Goal: Task Accomplishment & Management: Manage account settings

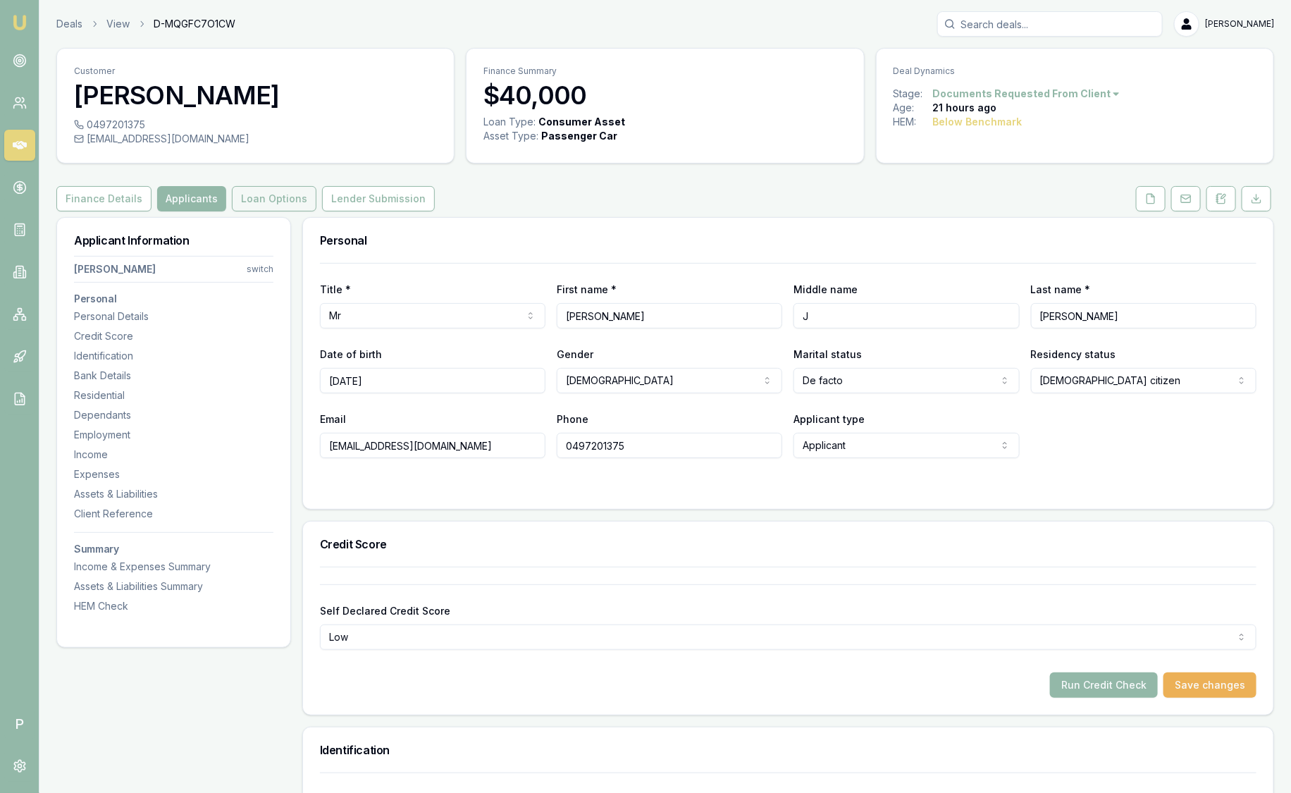
click at [240, 200] on button "Loan Options" at bounding box center [274, 198] width 85 height 25
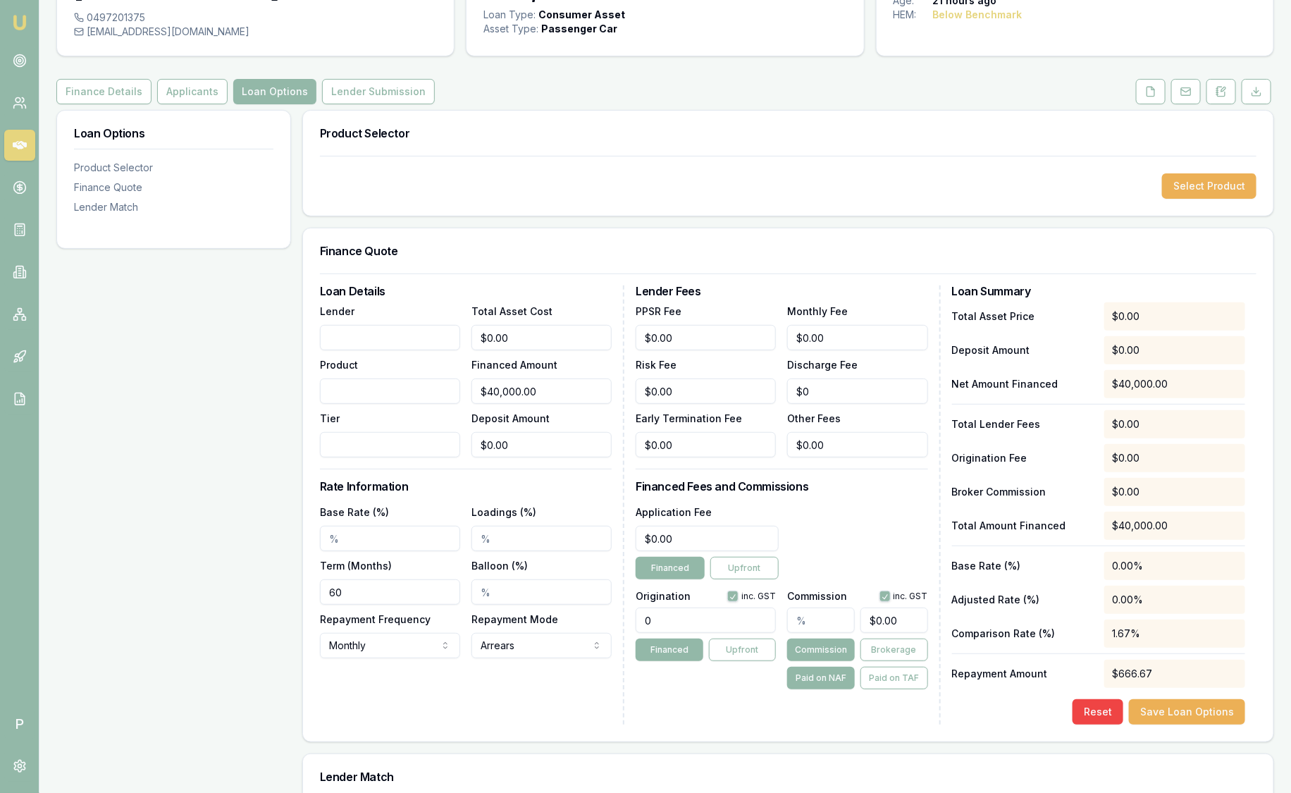
scroll to position [106, 0]
click at [345, 341] on input "Lender" at bounding box center [390, 338] width 140 height 25
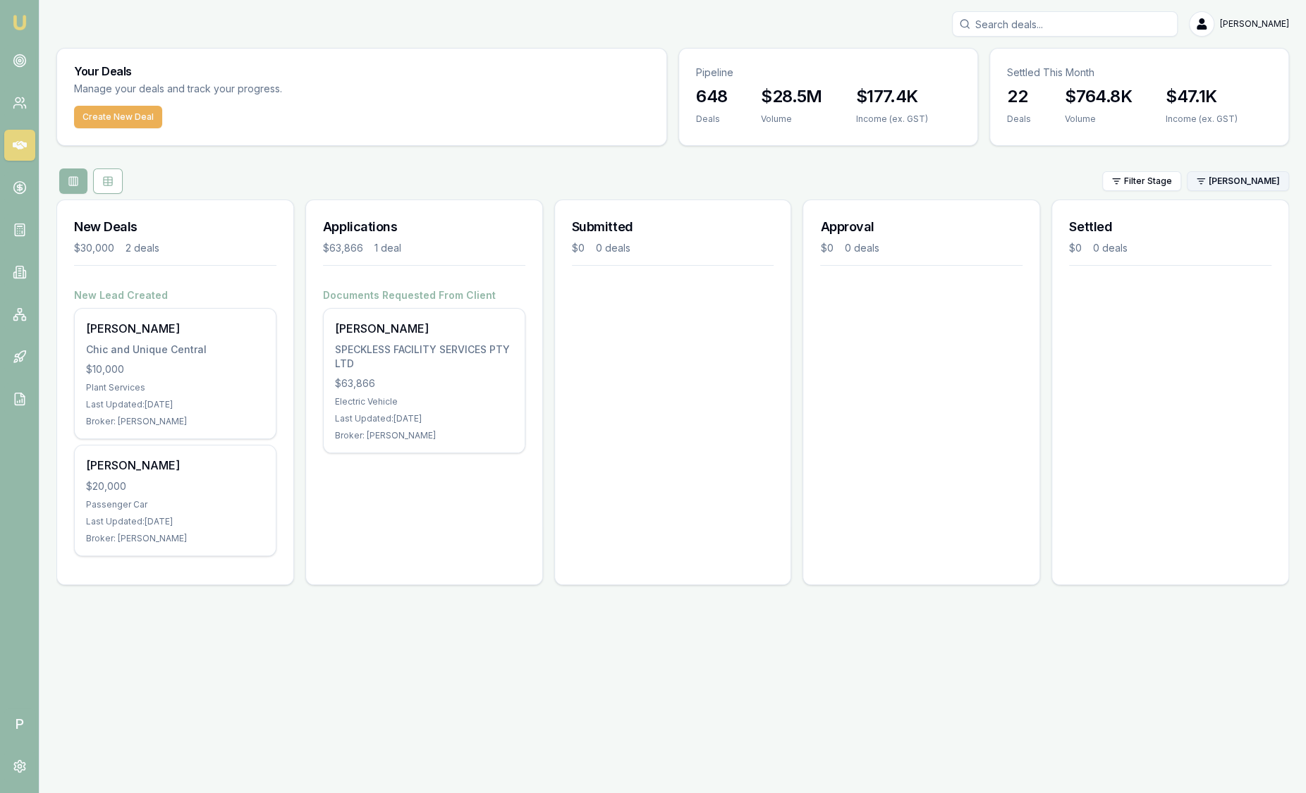
click at [1242, 178] on html "Emu Broker P Sam Crouch Toggle Menu Your Deals Manage your deals and track your…" at bounding box center [653, 396] width 1306 height 793
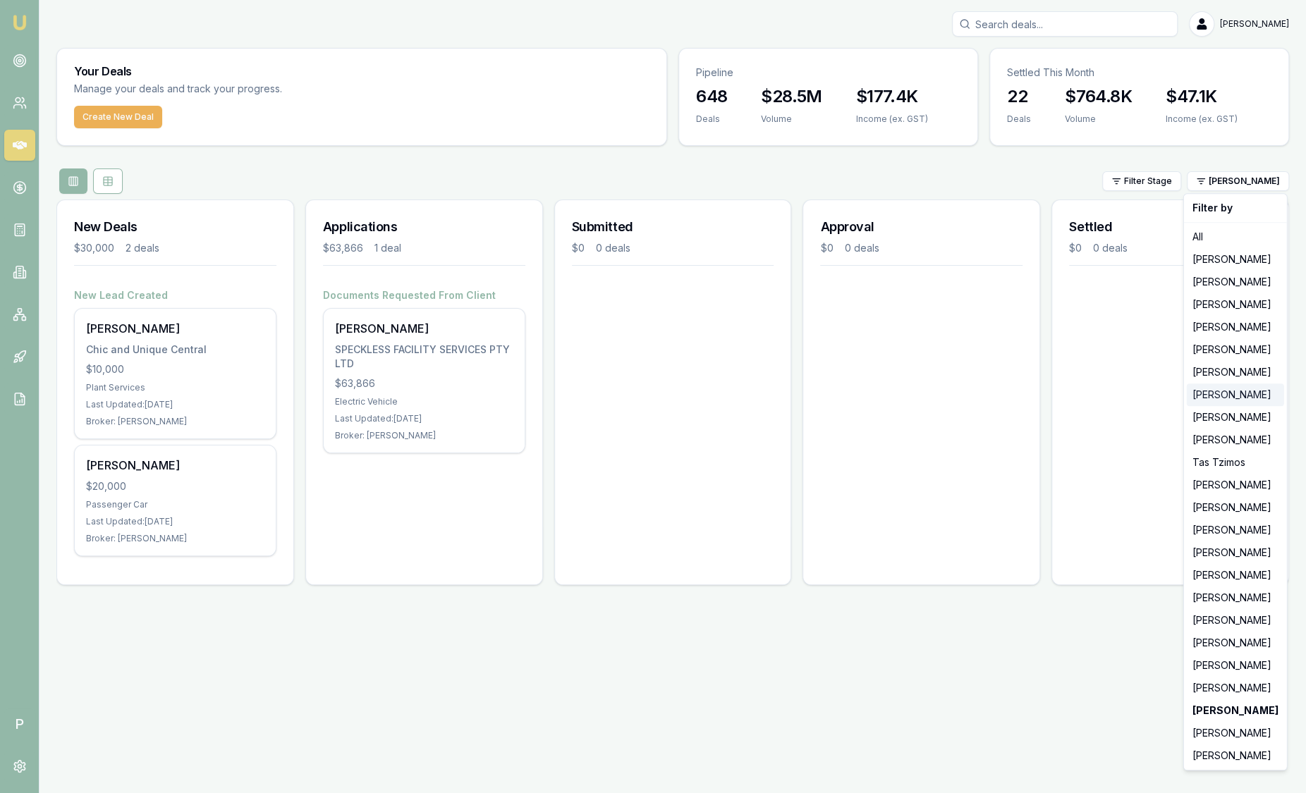
click at [1234, 391] on div "[PERSON_NAME]" at bounding box center [1234, 394] width 97 height 23
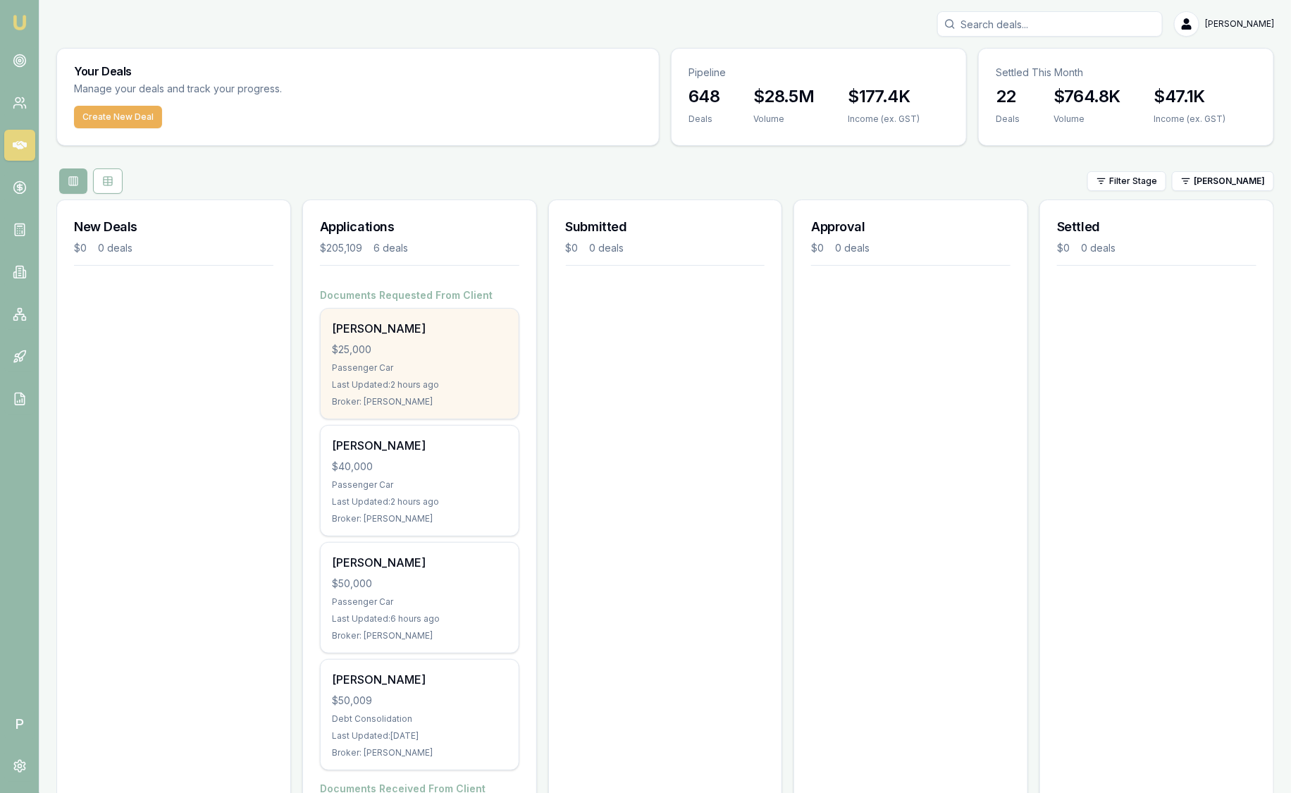
click at [431, 345] on div "$25,000" at bounding box center [420, 350] width 176 height 14
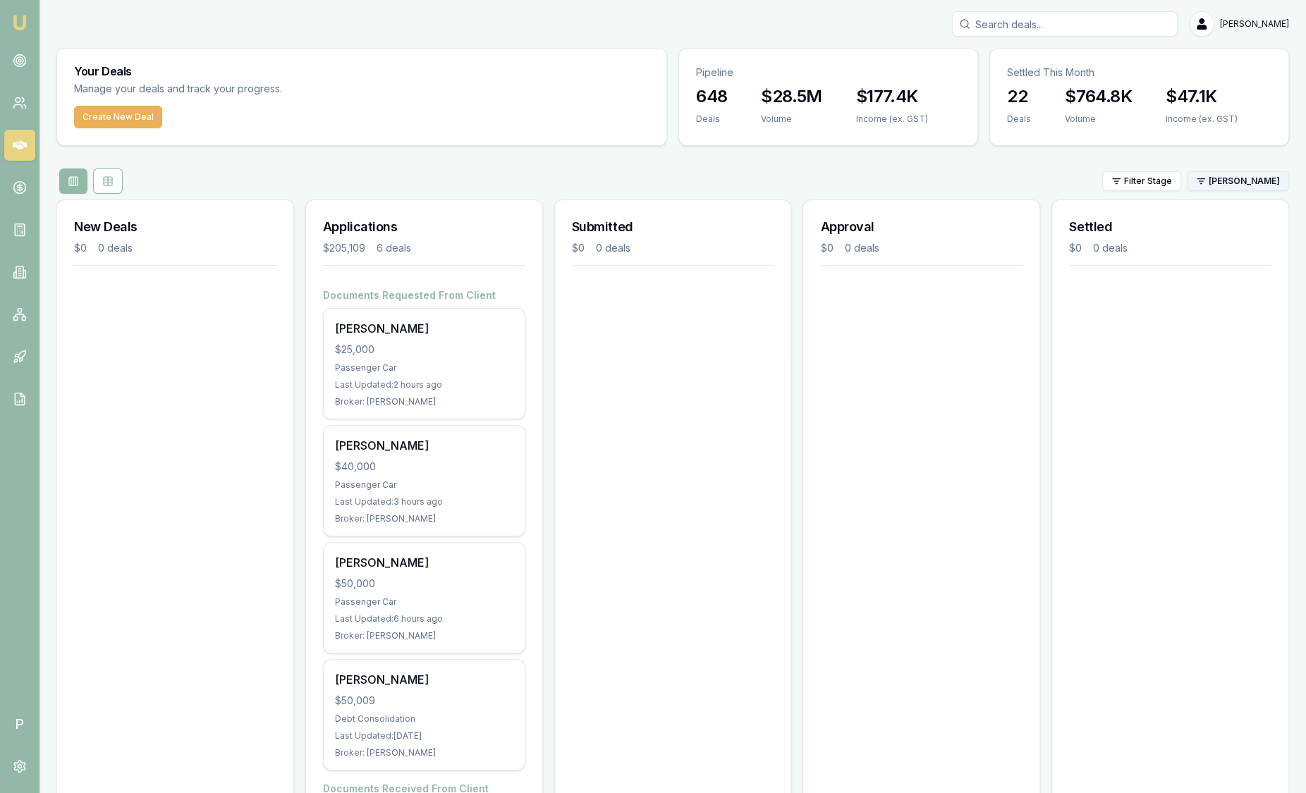
click at [1215, 178] on html "Emu Broker P Sam Crouch Toggle Menu Your Deals Manage your deals and track your…" at bounding box center [653, 396] width 1306 height 793
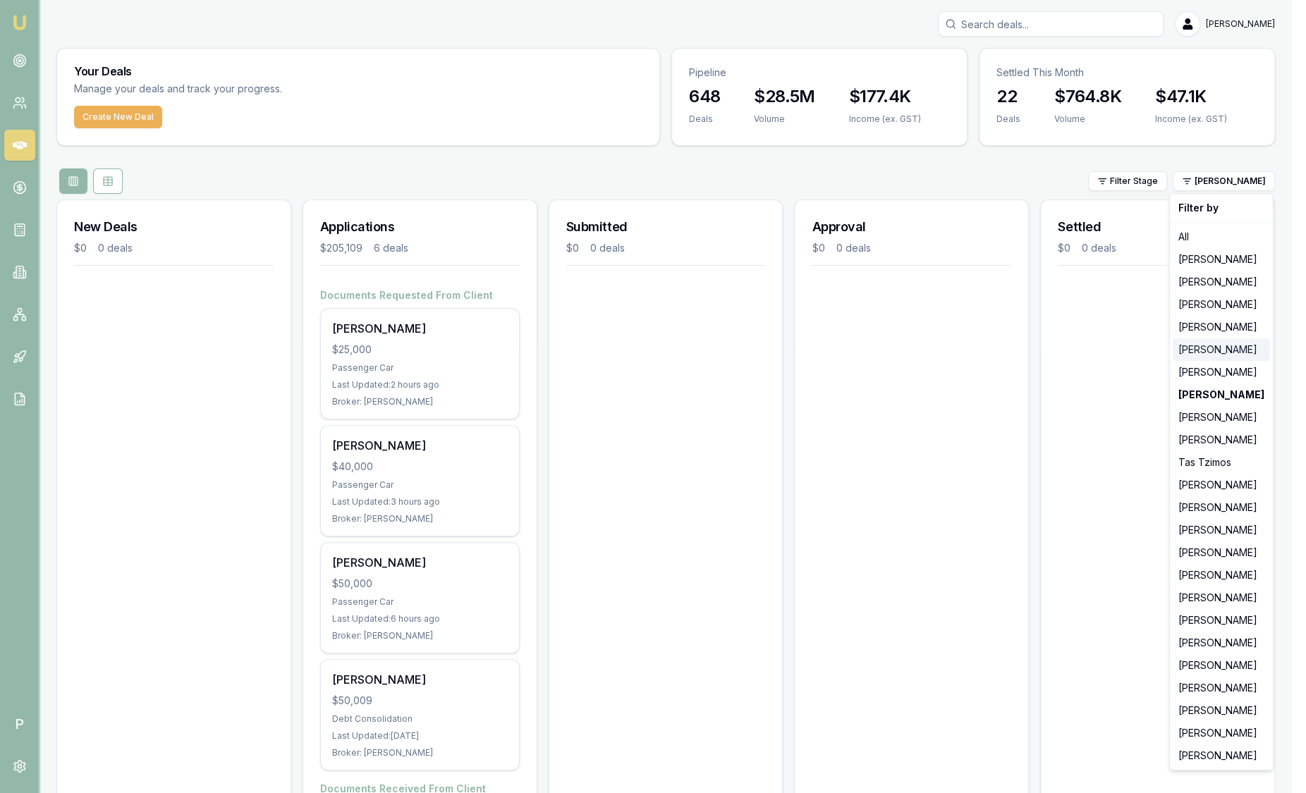
click at [1230, 348] on div "Evette Abdo" at bounding box center [1220, 349] width 97 height 23
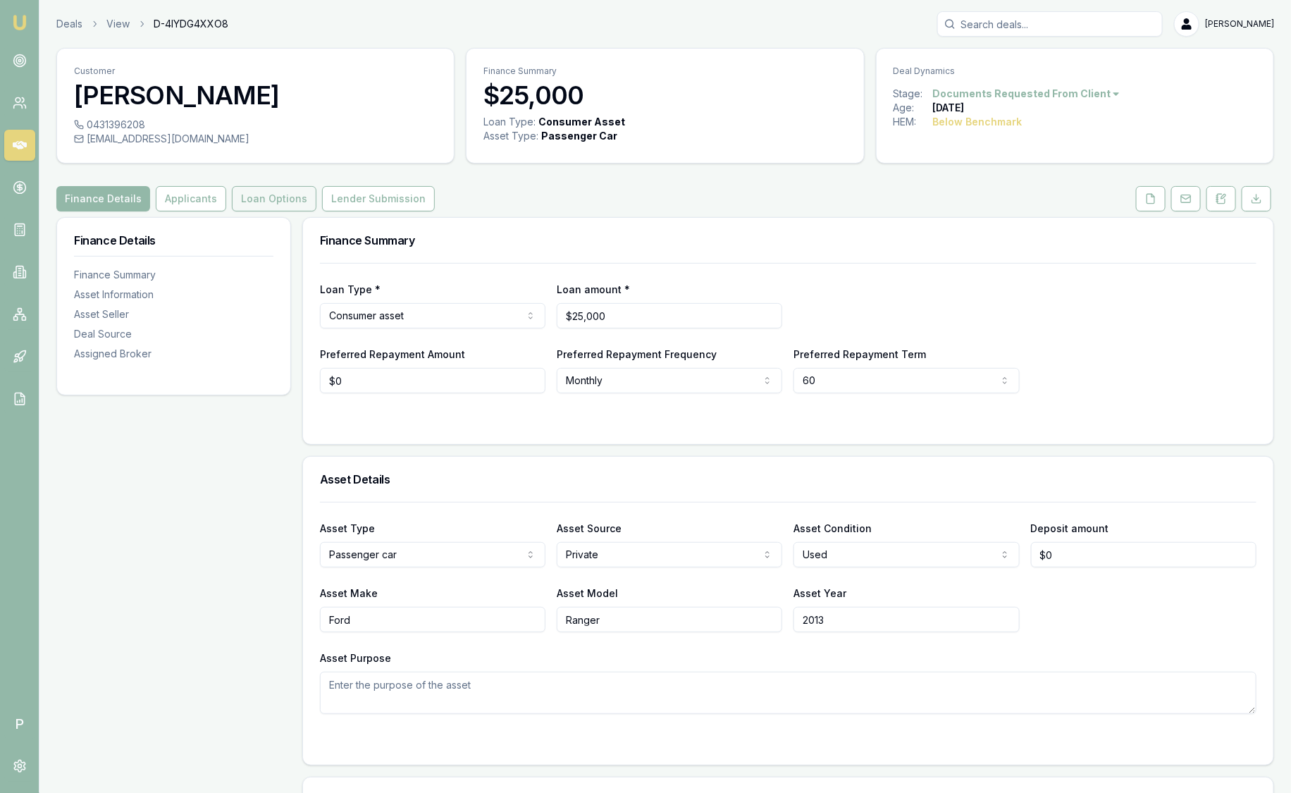
click at [255, 194] on button "Loan Options" at bounding box center [274, 198] width 85 height 25
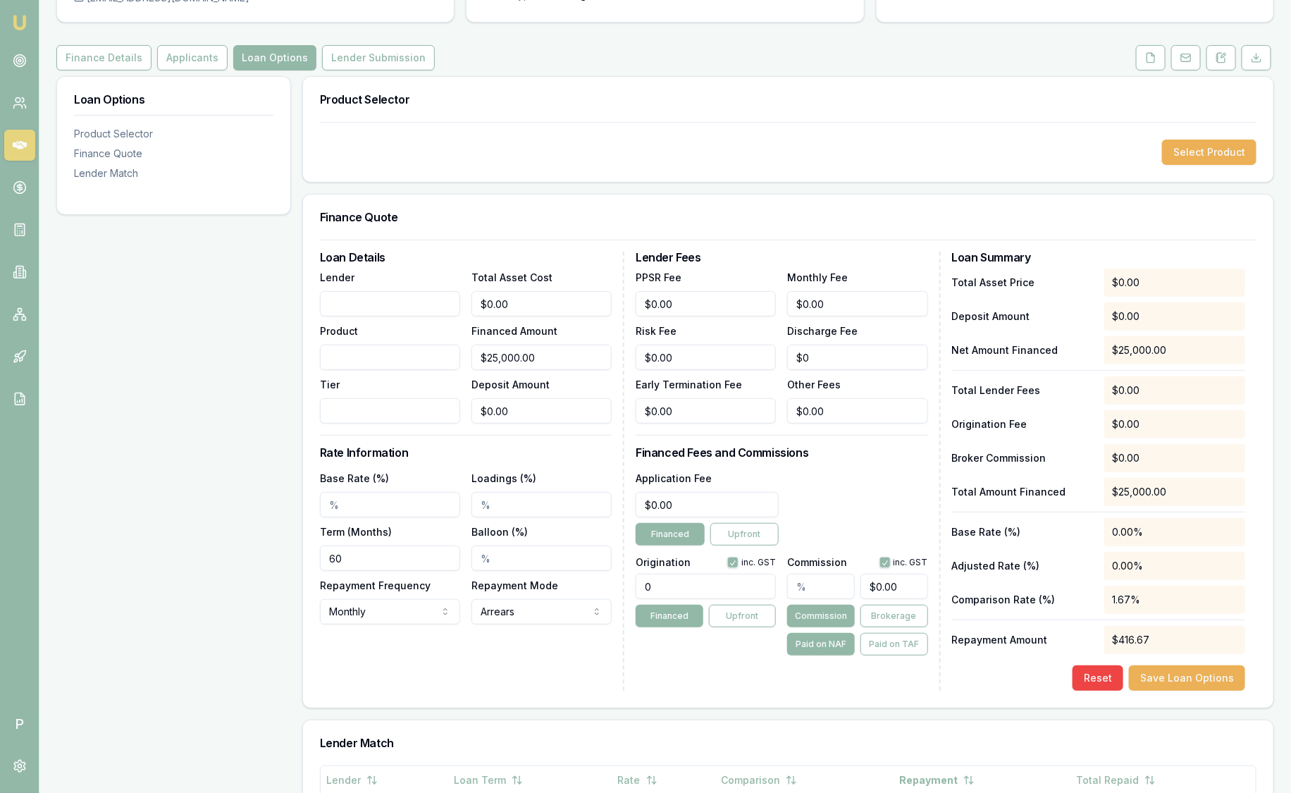
scroll to position [176, 0]
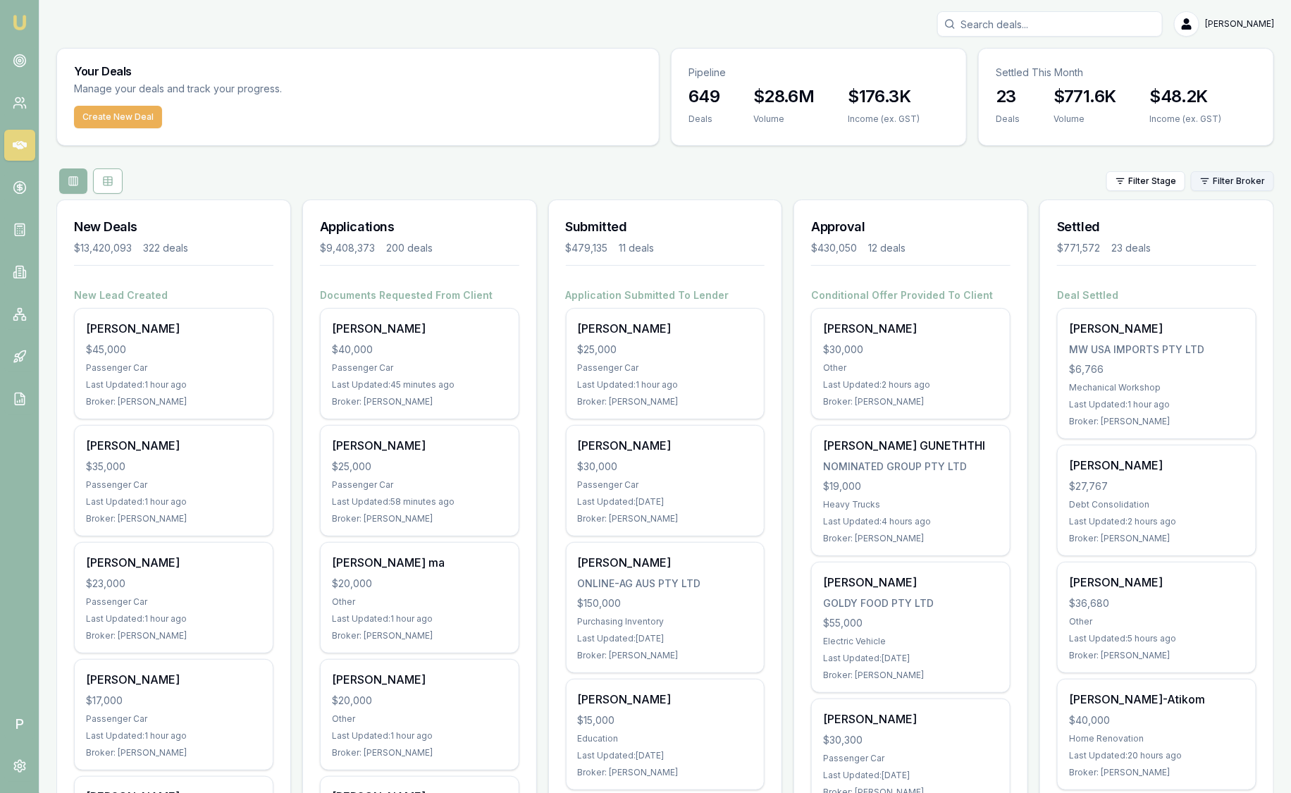
click at [1224, 178] on html "Emu Broker P Sam Crouch Toggle Menu Your Deals Manage your deals and track your…" at bounding box center [645, 396] width 1291 height 793
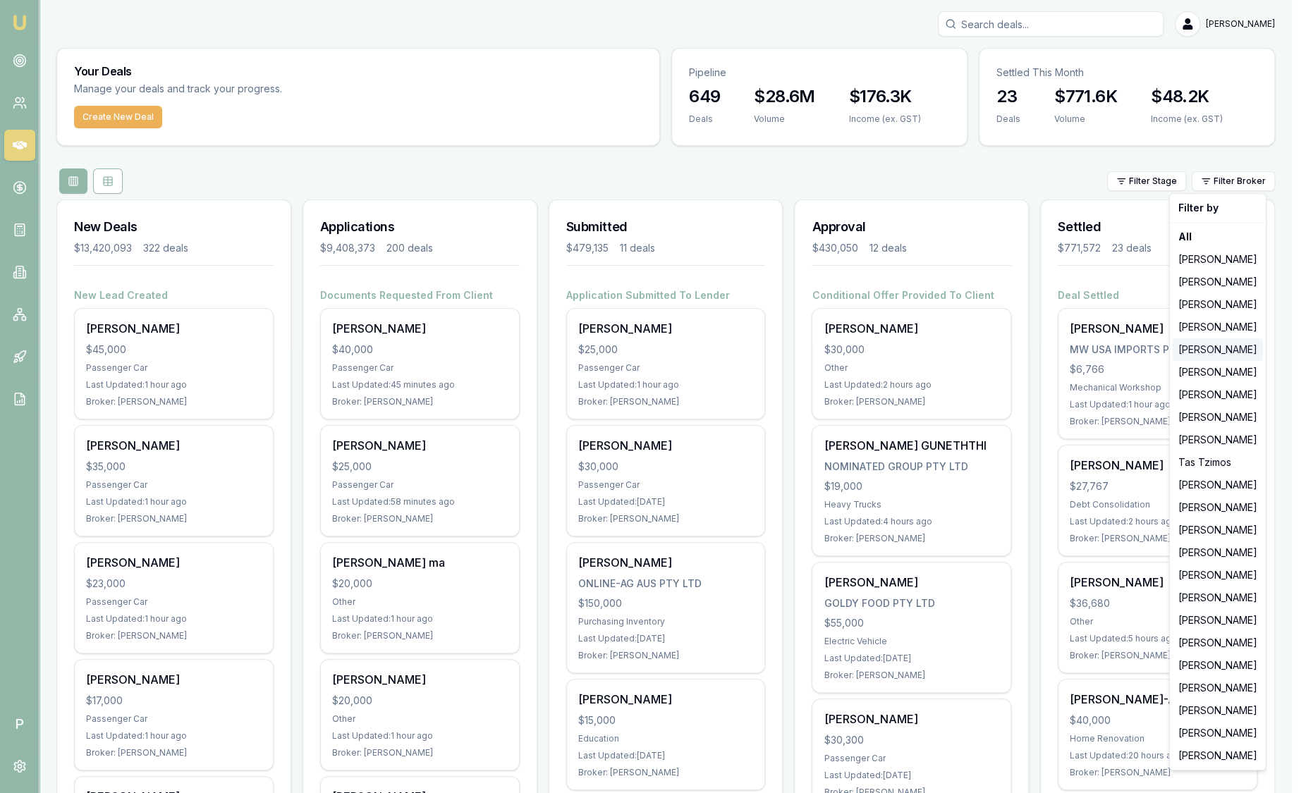
click at [1210, 360] on div "Evette Abdo" at bounding box center [1217, 349] width 90 height 23
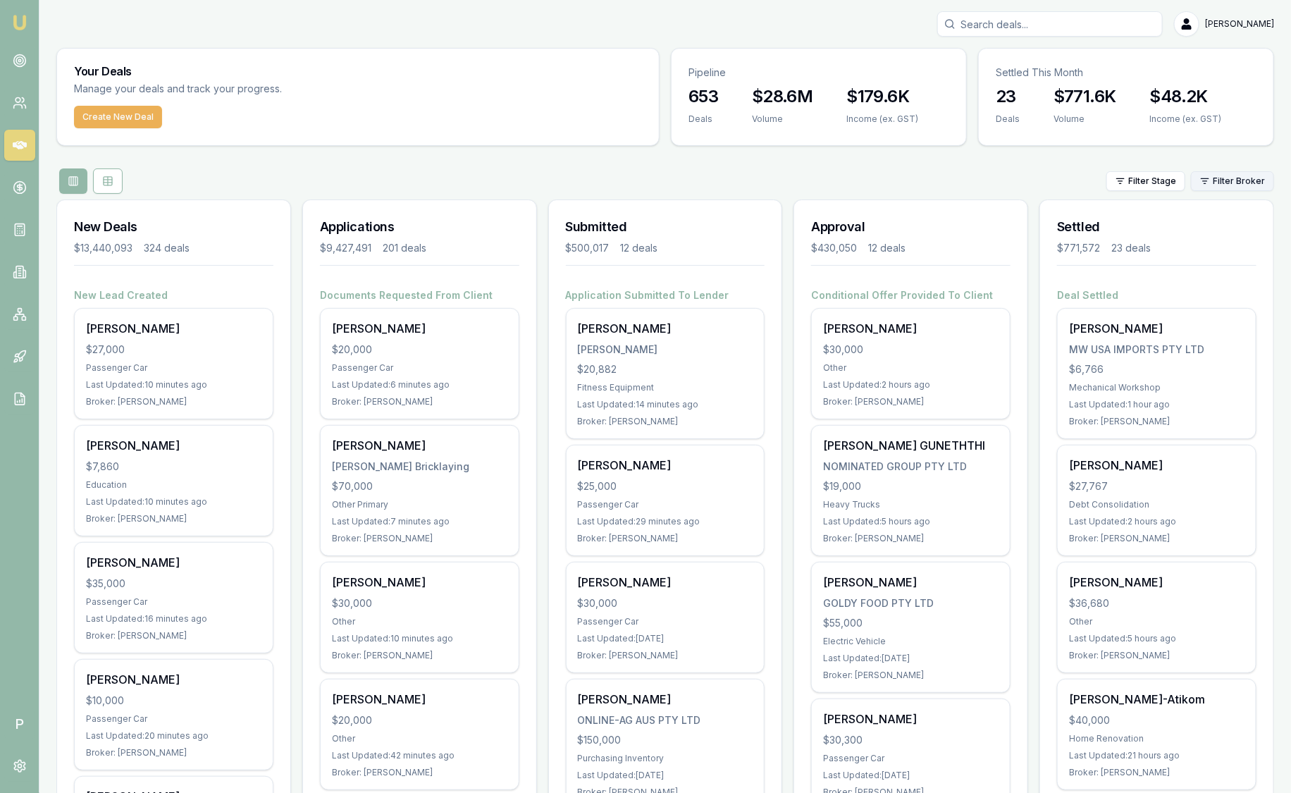
click at [1252, 187] on html "Emu Broker P [PERSON_NAME] Toggle Menu Your Deals Manage your deals and track y…" at bounding box center [645, 396] width 1291 height 793
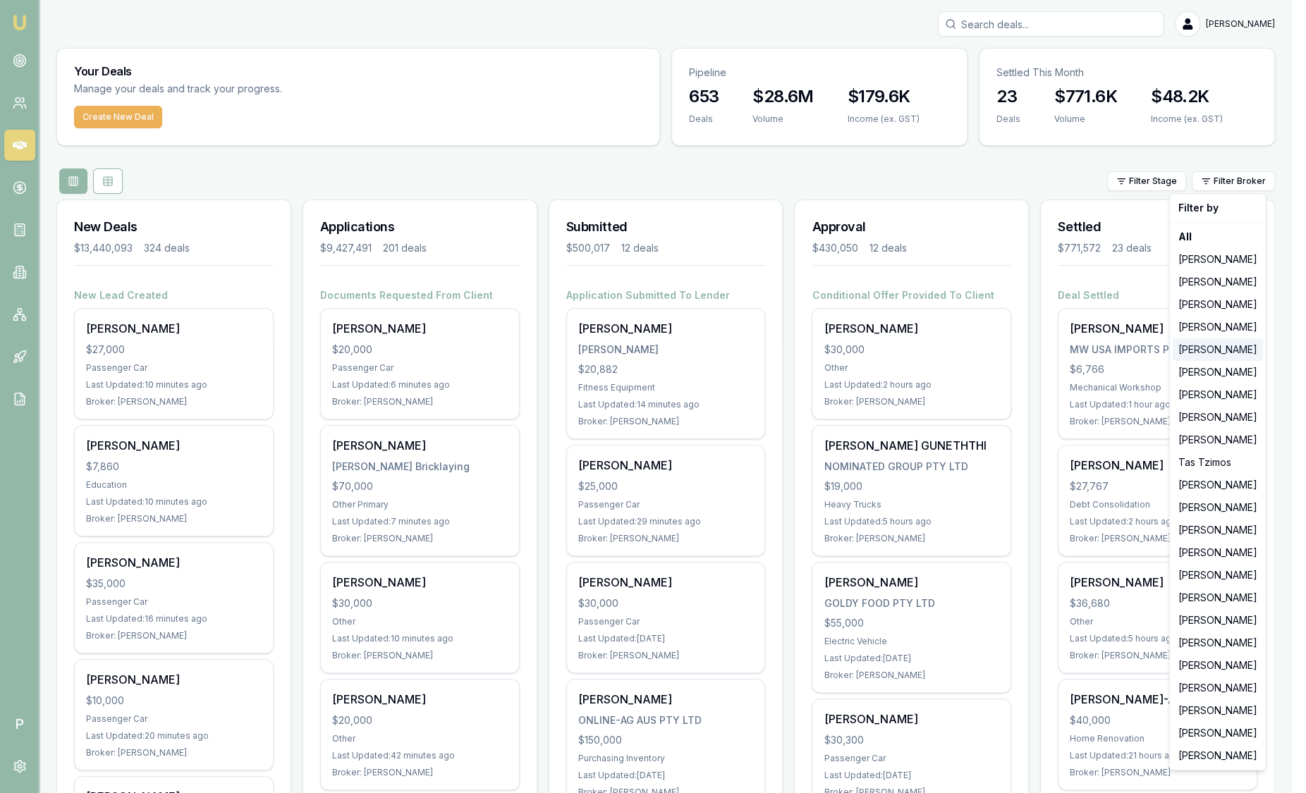
click at [1222, 342] on div "Evette Abdo" at bounding box center [1217, 349] width 90 height 23
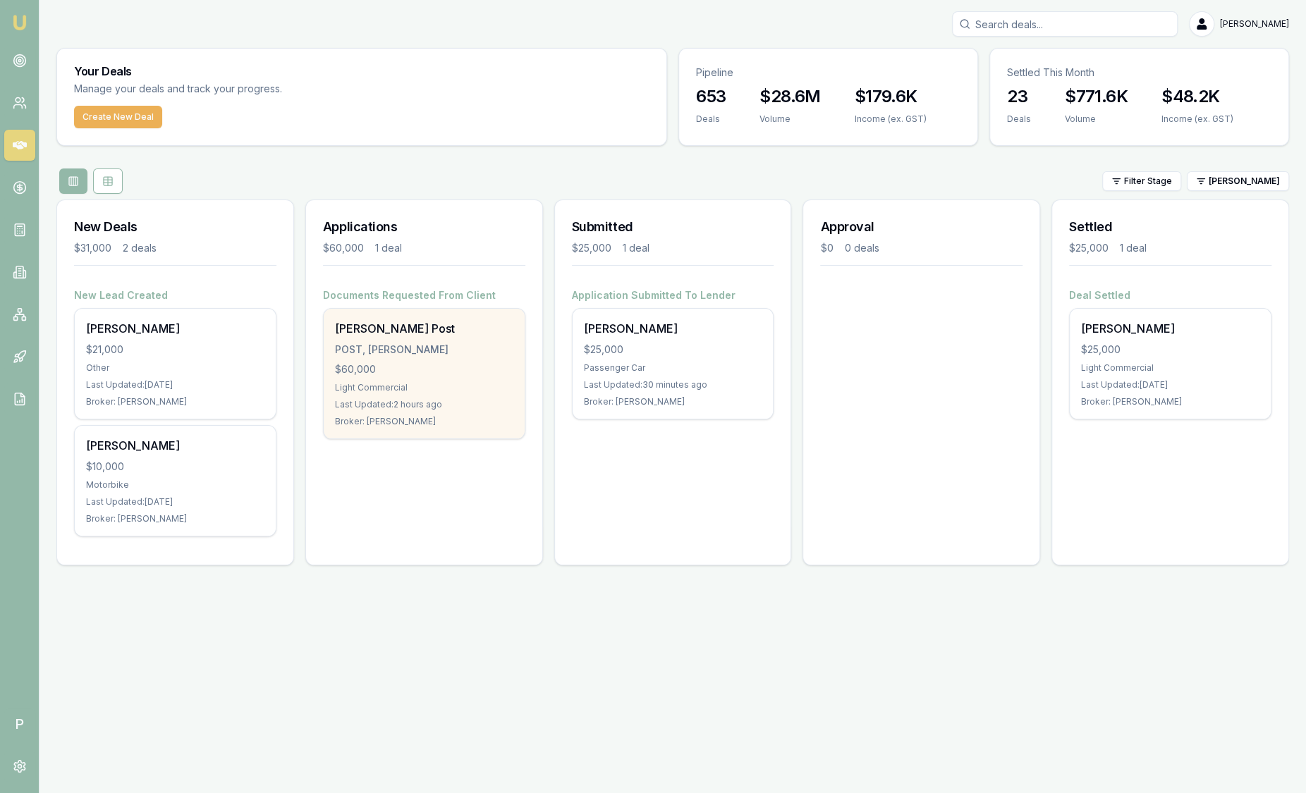
click at [377, 366] on div "$60,000" at bounding box center [424, 369] width 178 height 14
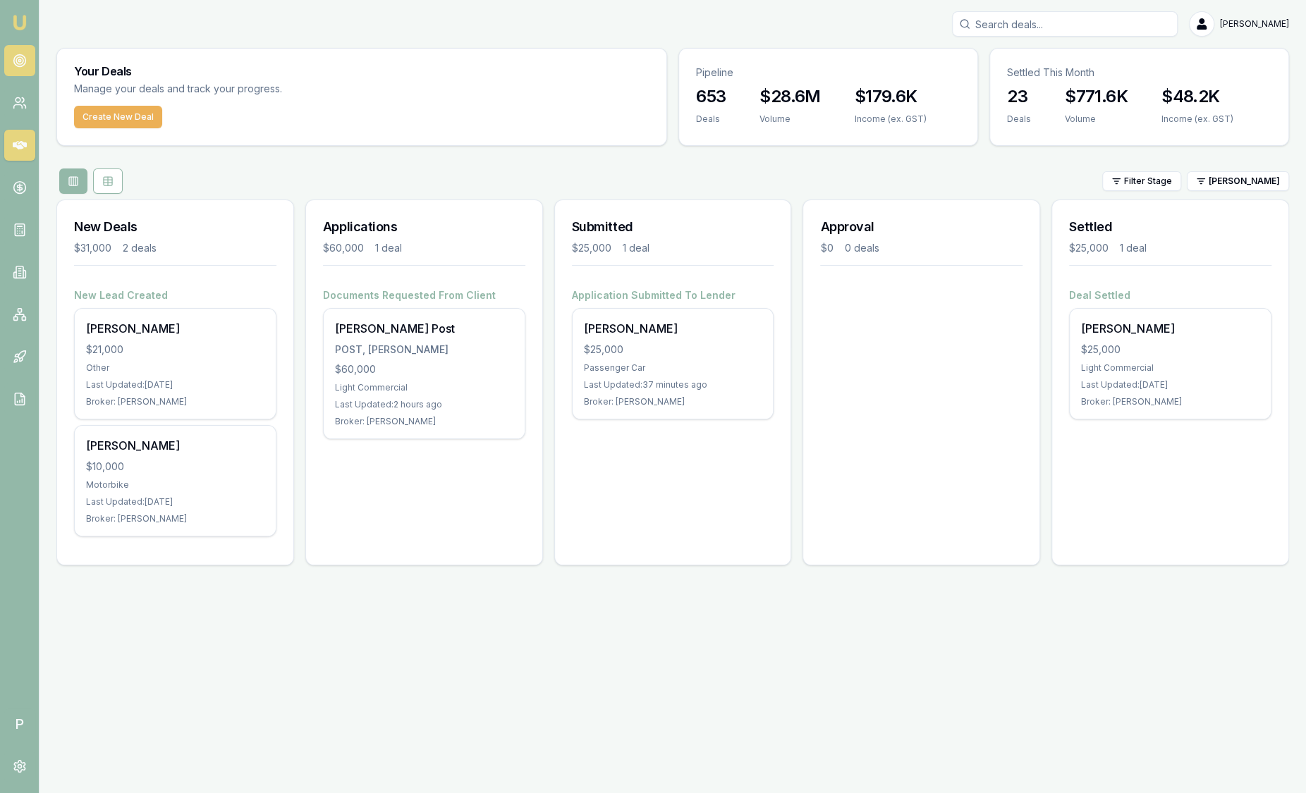
click at [14, 61] on icon at bounding box center [20, 61] width 14 height 14
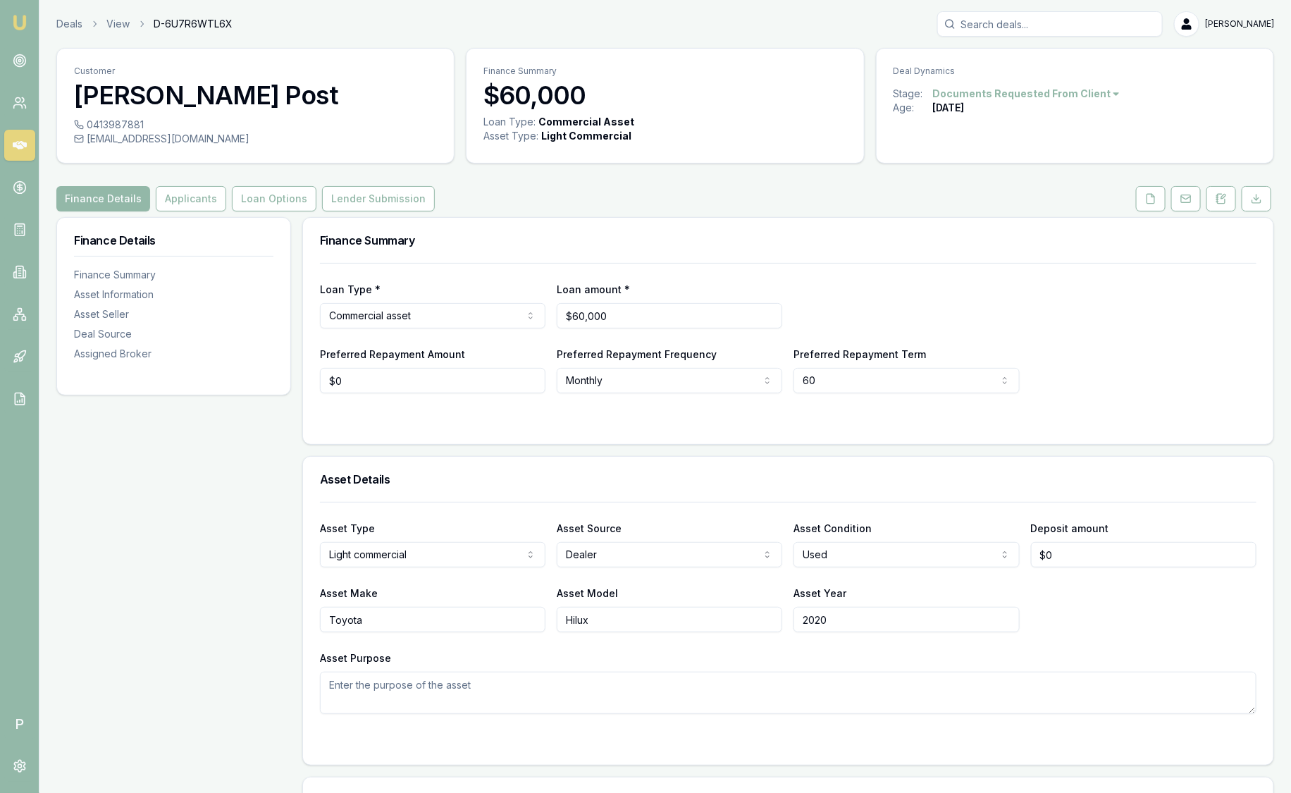
click at [190, 204] on button "Applicants" at bounding box center [191, 198] width 70 height 25
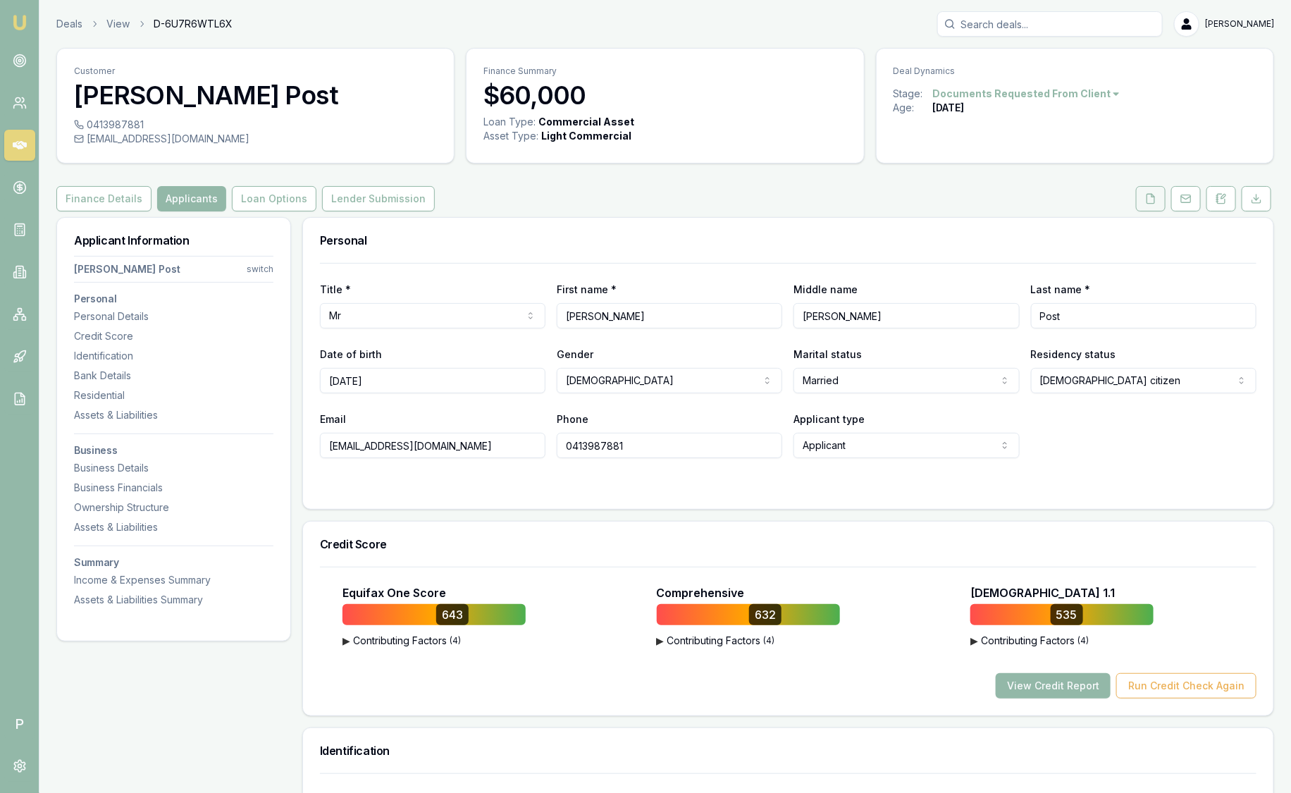
click at [1147, 205] on button at bounding box center [1151, 198] width 30 height 25
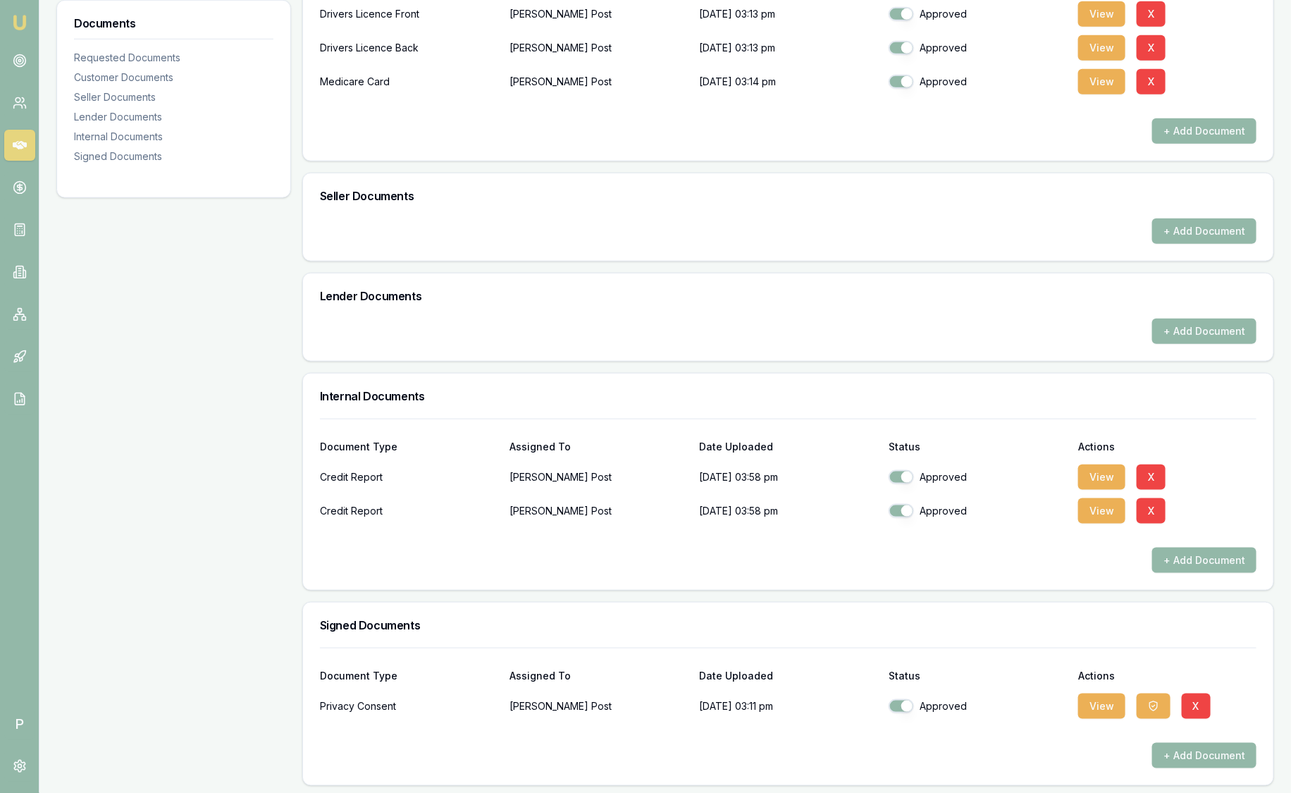
scroll to position [505, 0]
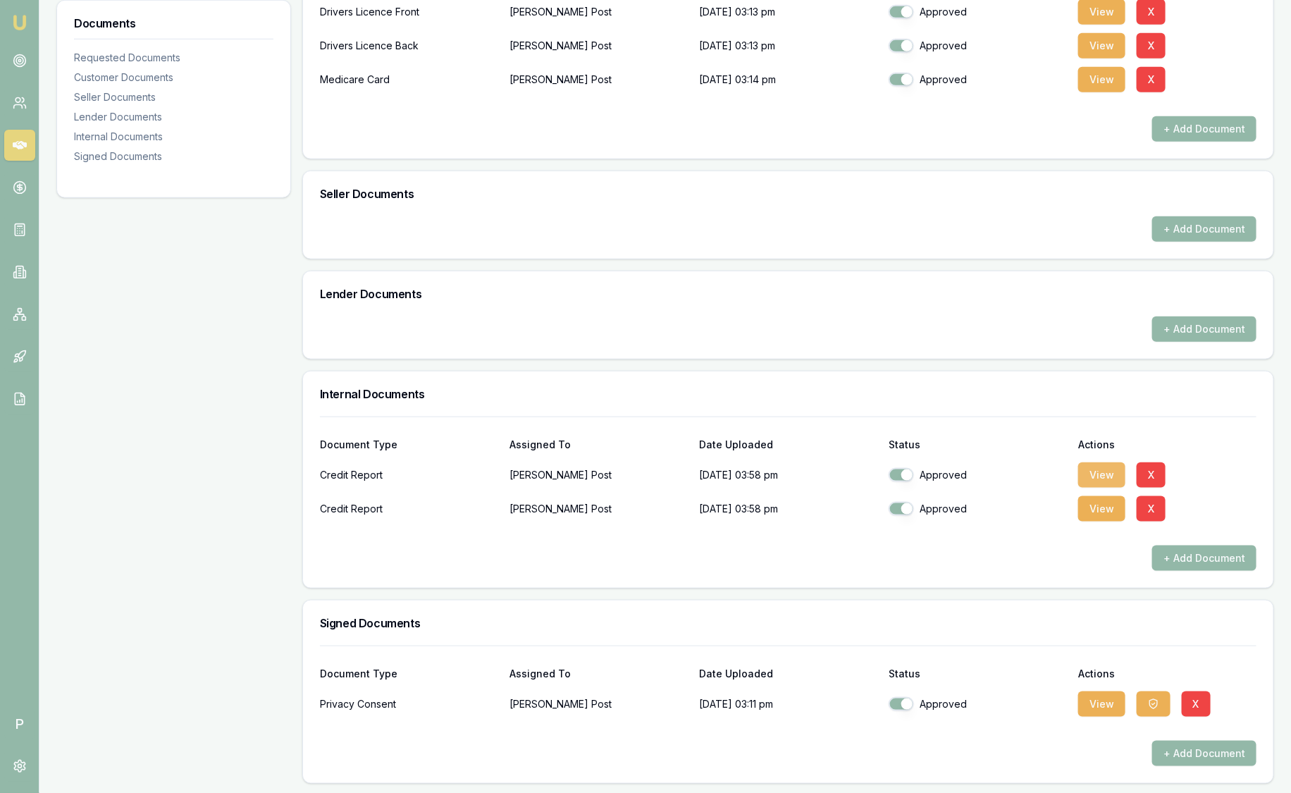
click at [1093, 477] on button "View" at bounding box center [1102, 474] width 47 height 25
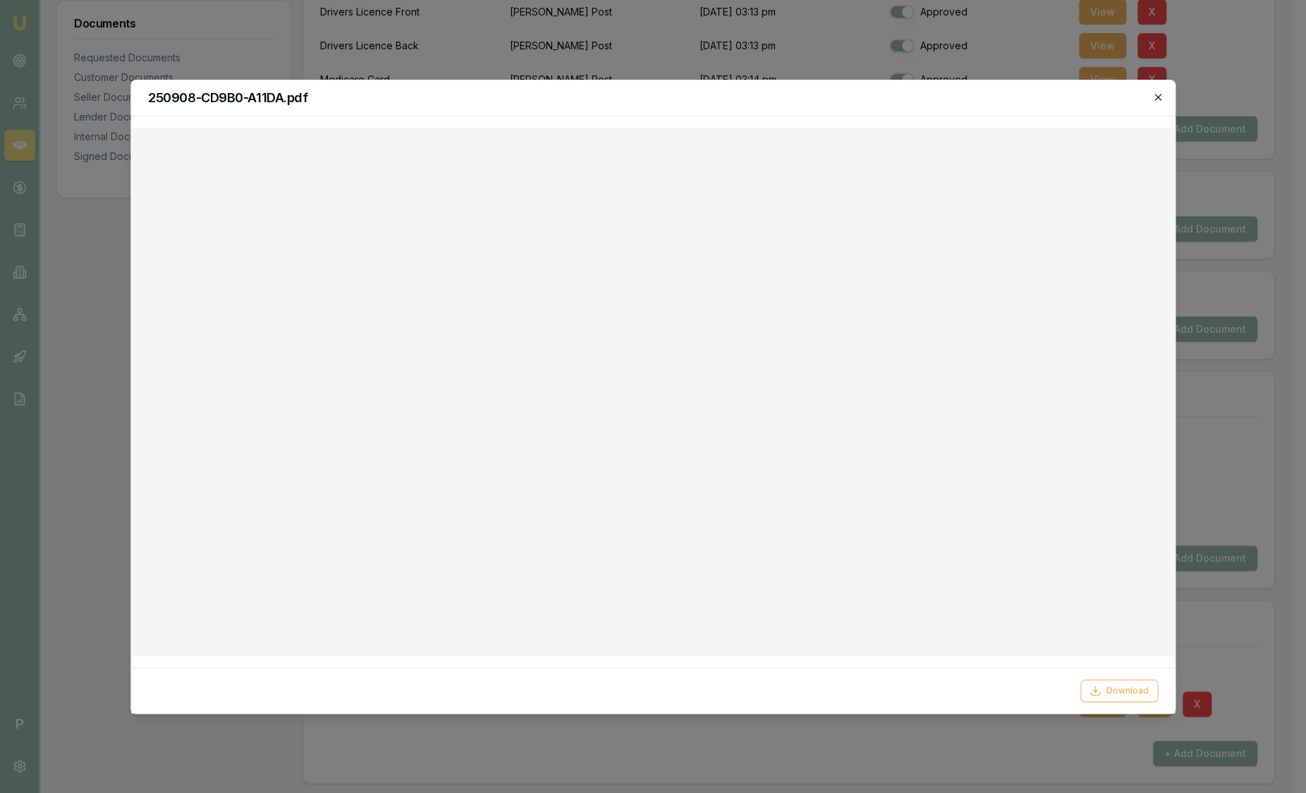
click at [1157, 99] on icon "button" at bounding box center [1157, 97] width 11 height 11
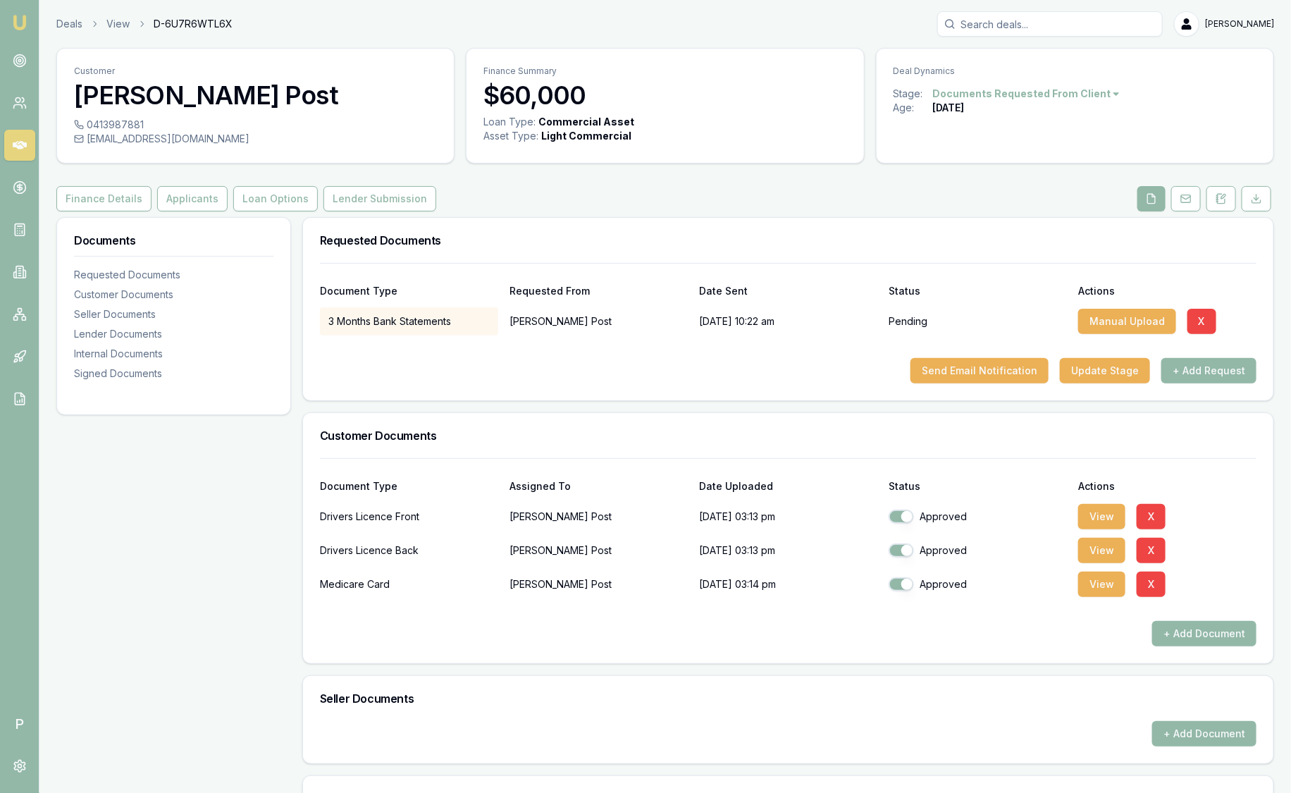
scroll to position [0, 0]
click at [158, 206] on button "Applicants" at bounding box center [192, 198] width 70 height 25
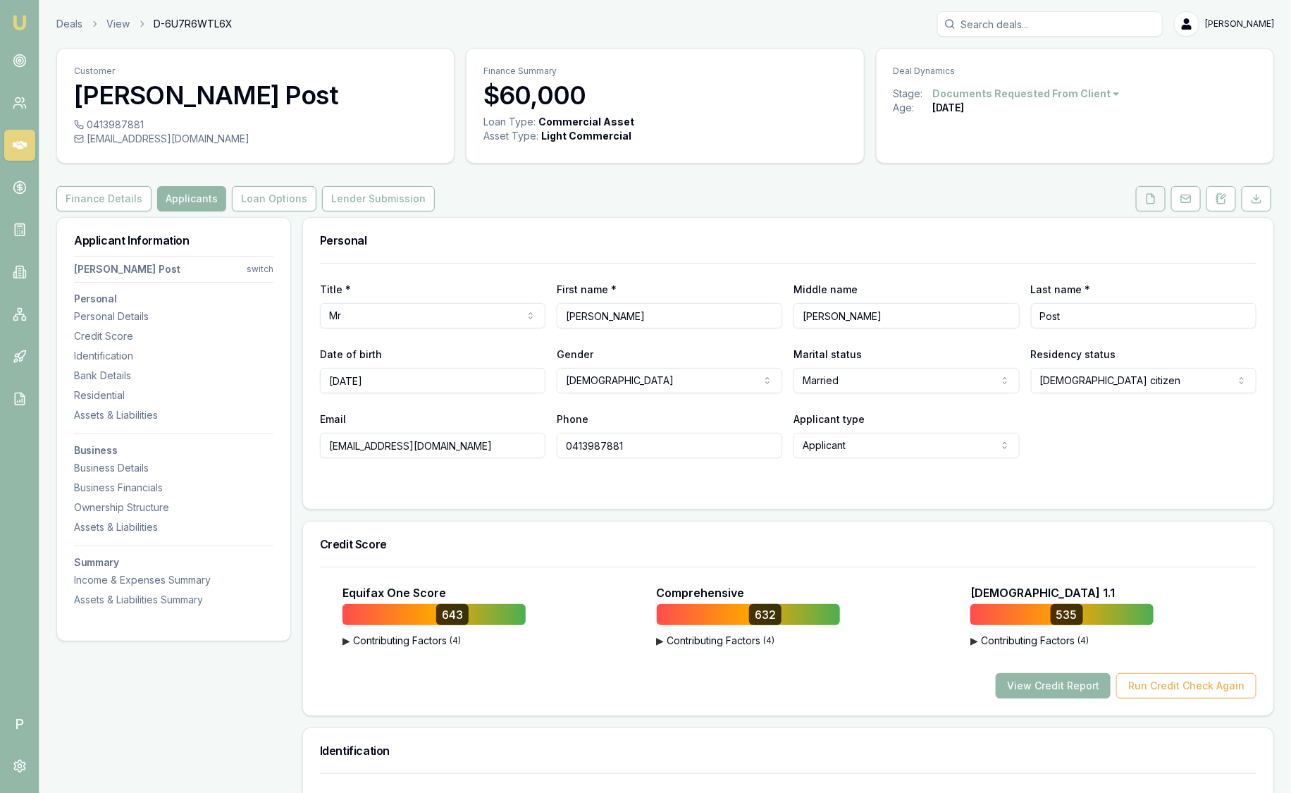
click at [1161, 202] on button at bounding box center [1151, 198] width 30 height 25
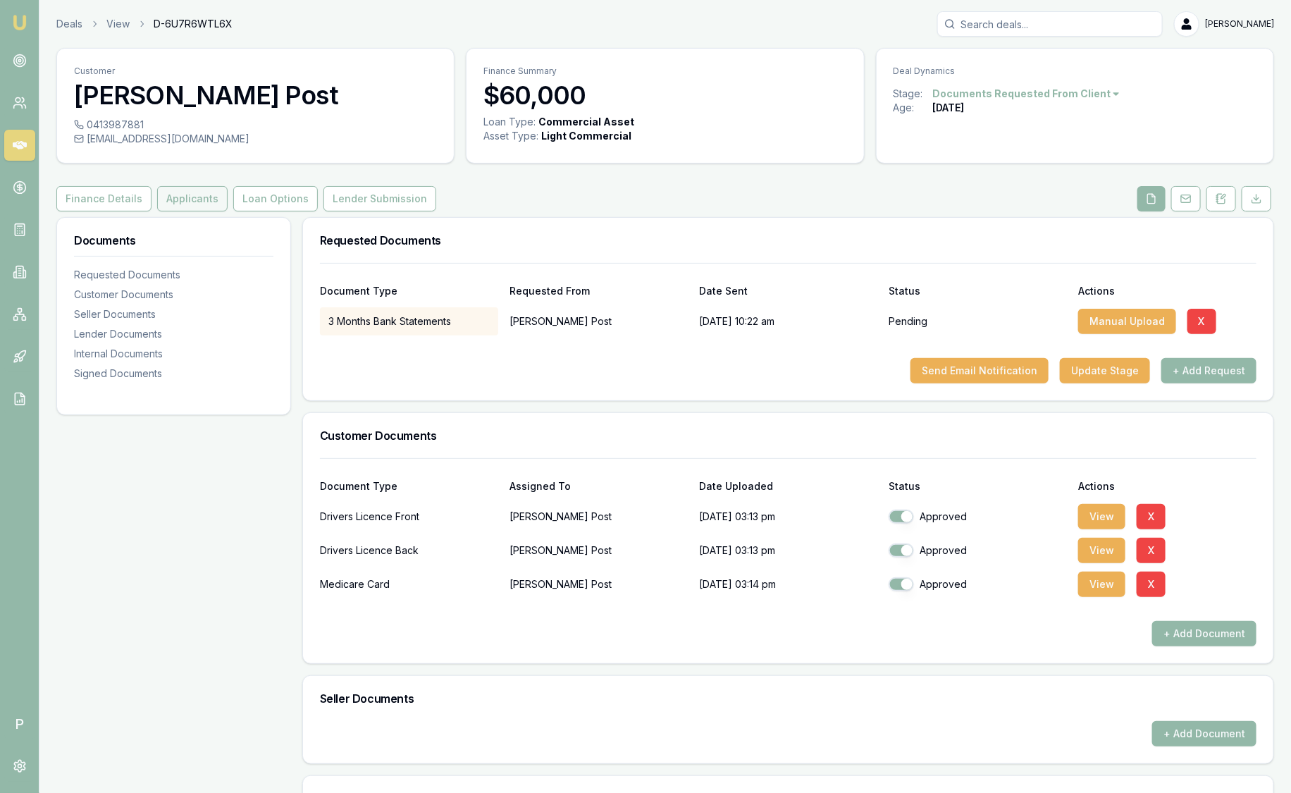
click at [178, 195] on button "Applicants" at bounding box center [192, 198] width 70 height 25
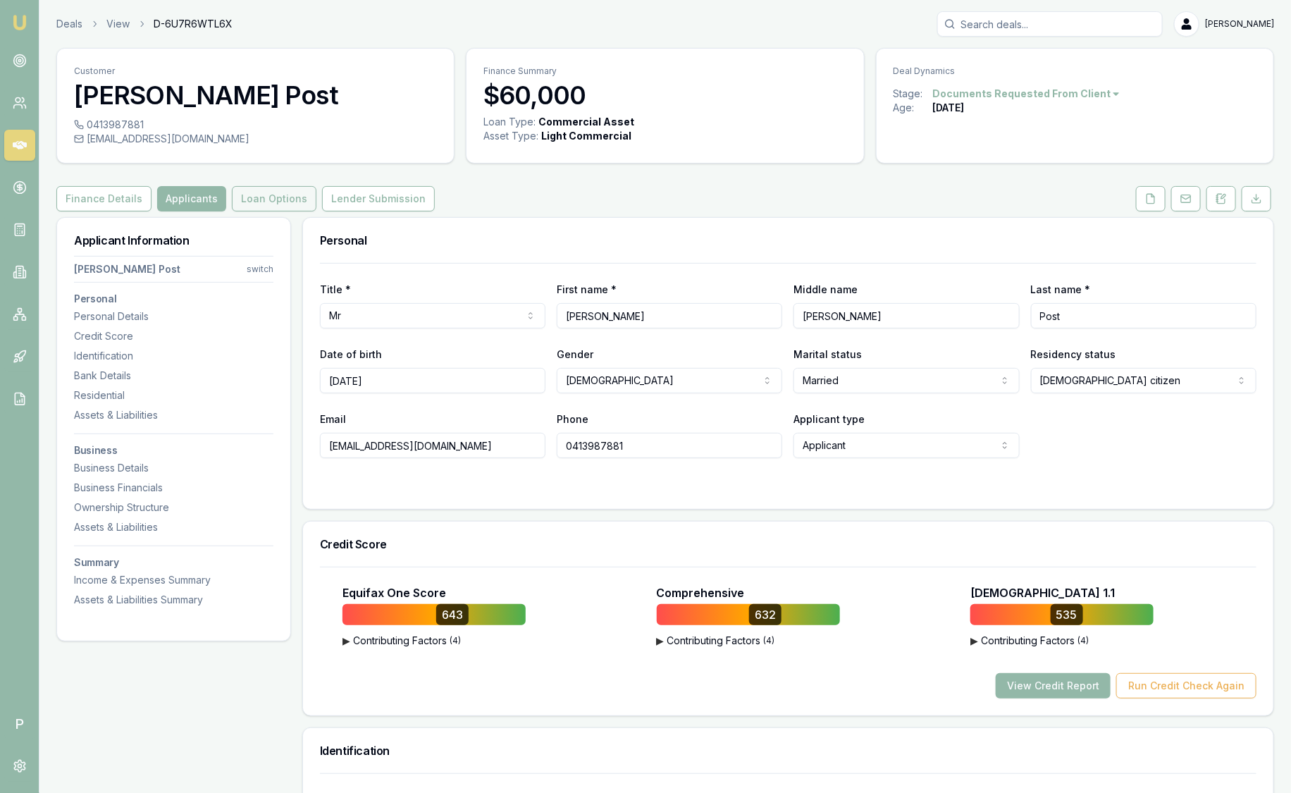
click at [236, 199] on button "Loan Options" at bounding box center [274, 198] width 85 height 25
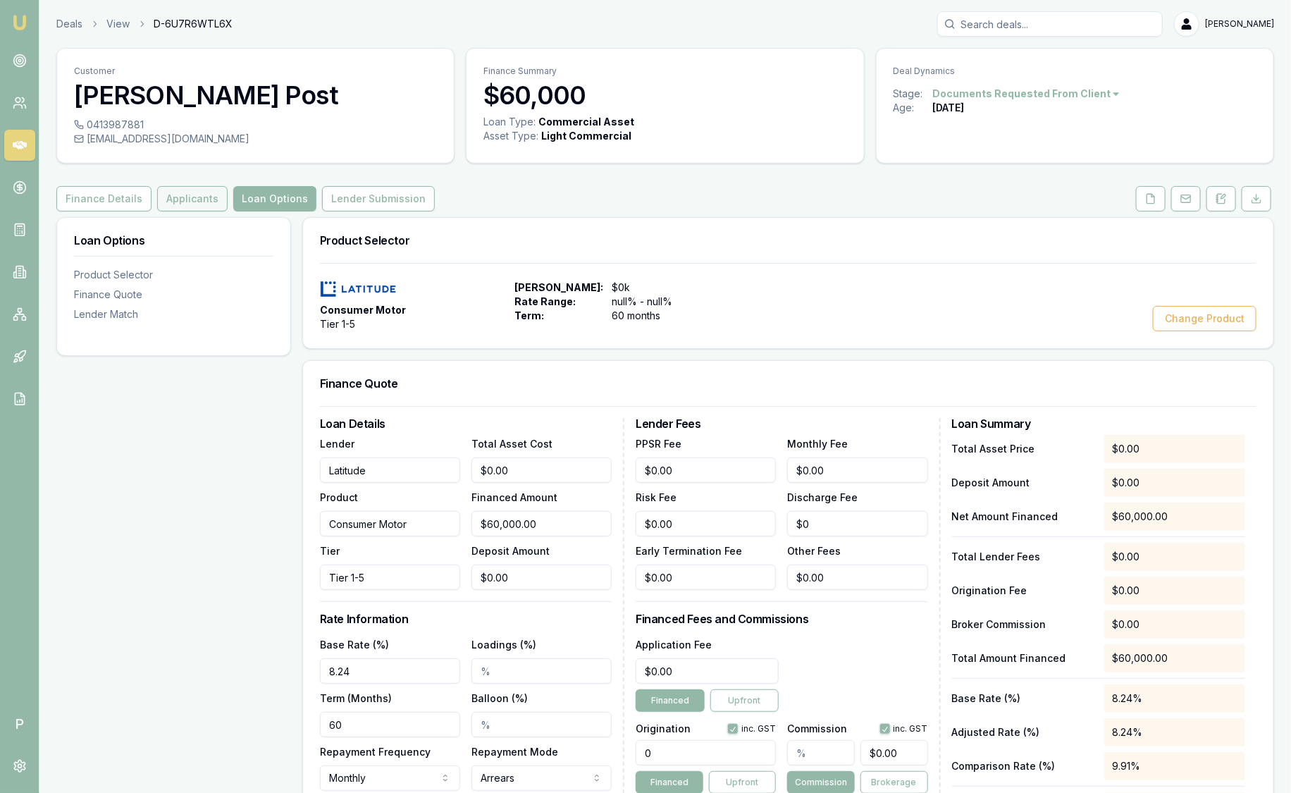
click at [185, 197] on button "Applicants" at bounding box center [192, 198] width 70 height 25
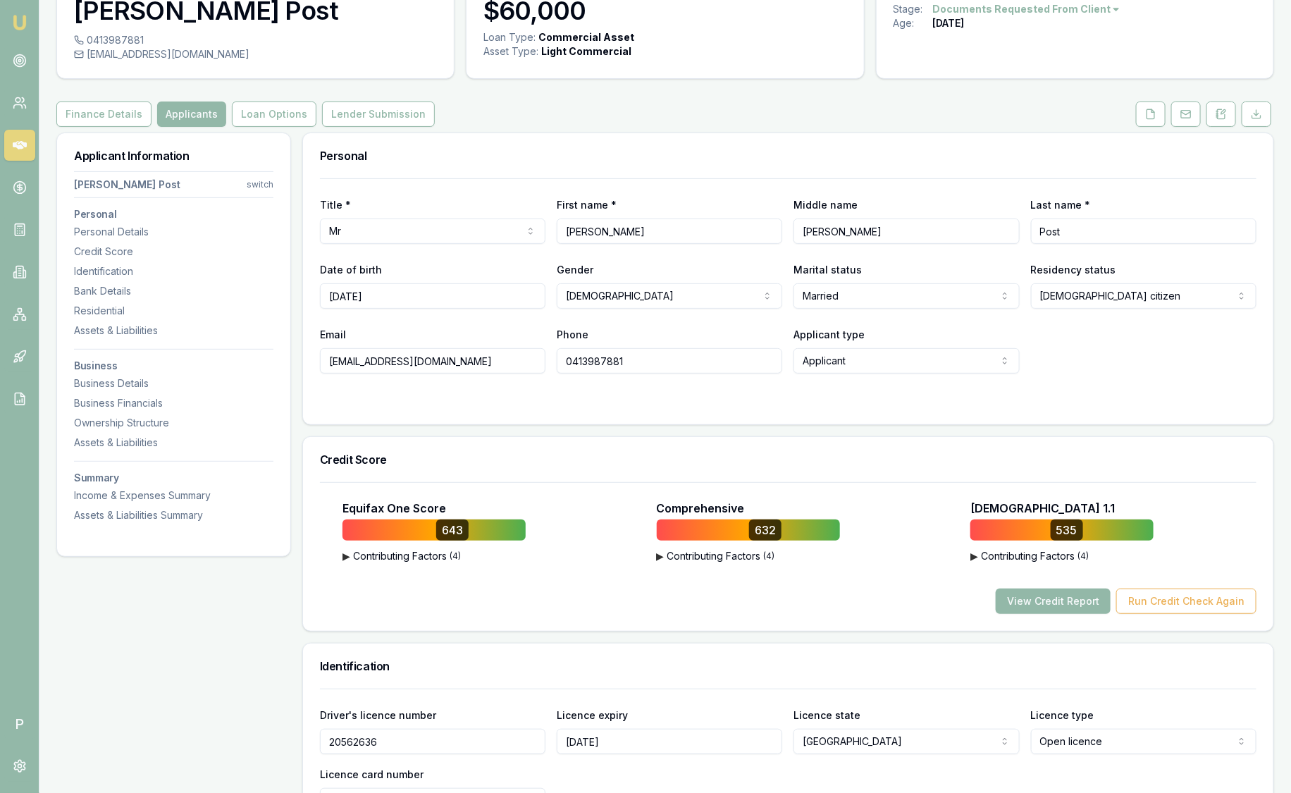
scroll to position [87, 0]
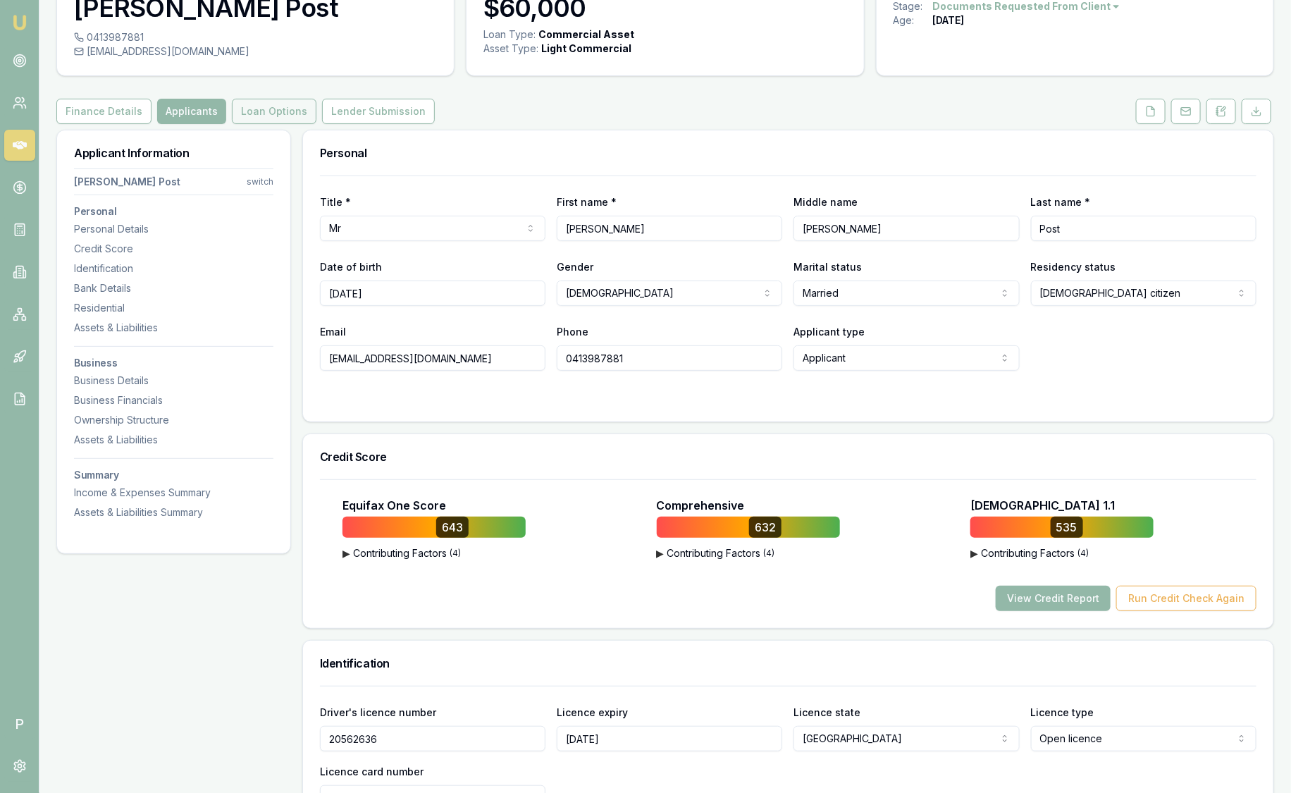
click at [276, 113] on button "Loan Options" at bounding box center [274, 111] width 85 height 25
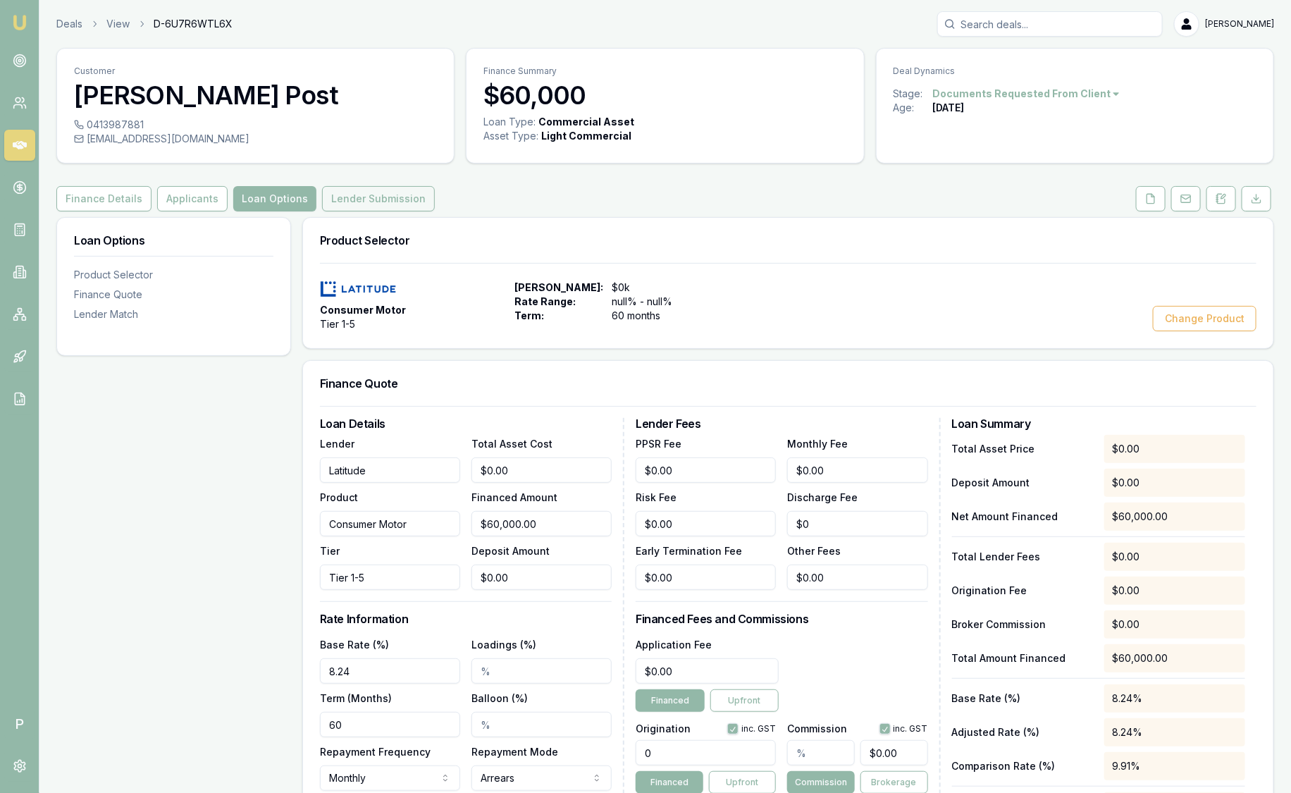
click at [347, 199] on button "Lender Submission" at bounding box center [378, 198] width 113 height 25
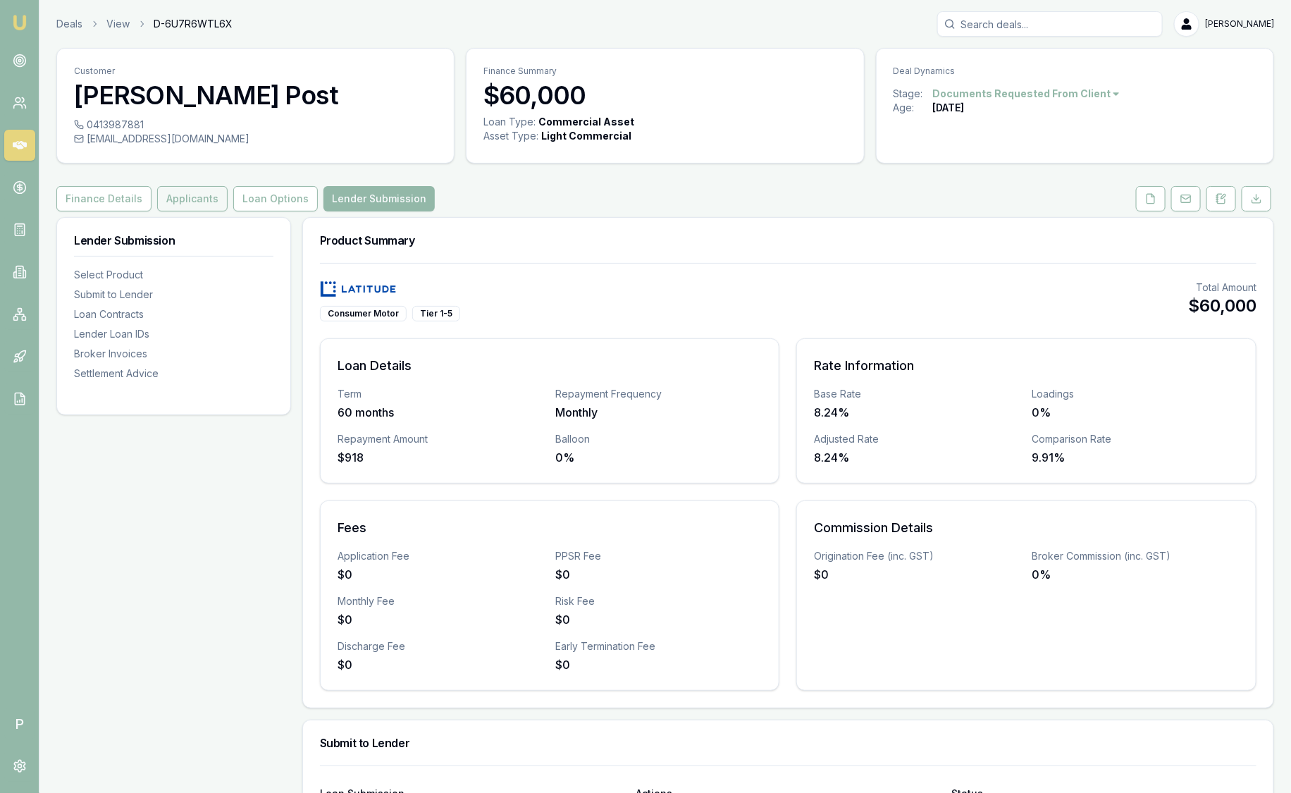
click at [165, 195] on button "Applicants" at bounding box center [192, 198] width 70 height 25
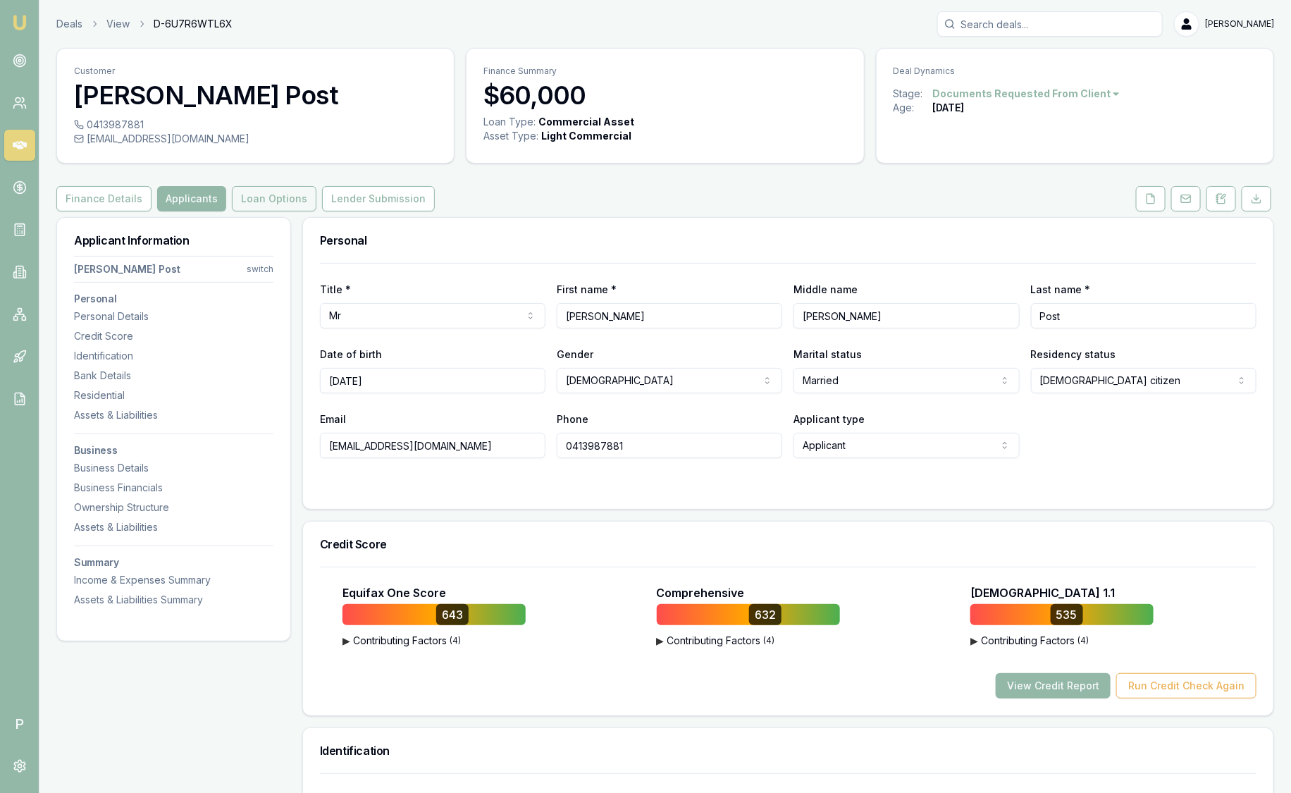
click at [243, 194] on button "Loan Options" at bounding box center [274, 198] width 85 height 25
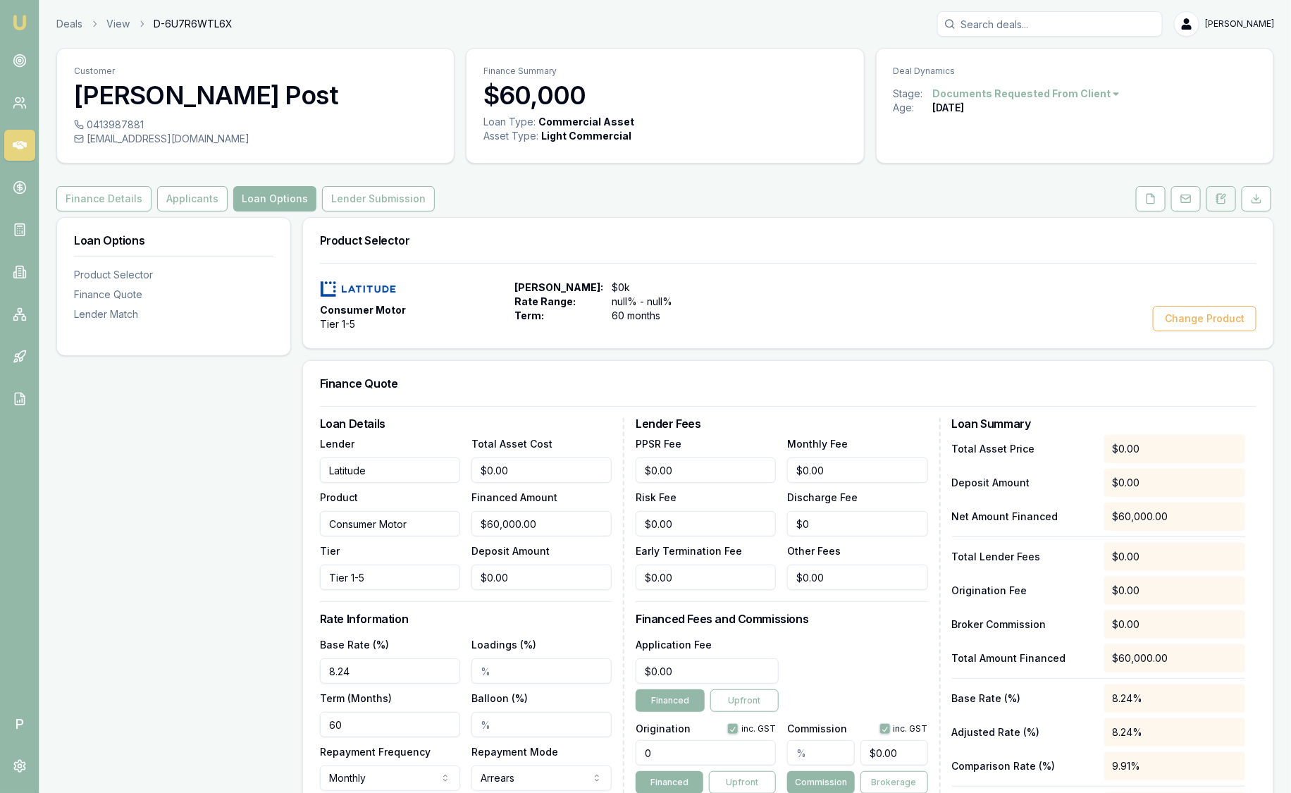
click at [1224, 202] on icon at bounding box center [1221, 198] width 11 height 11
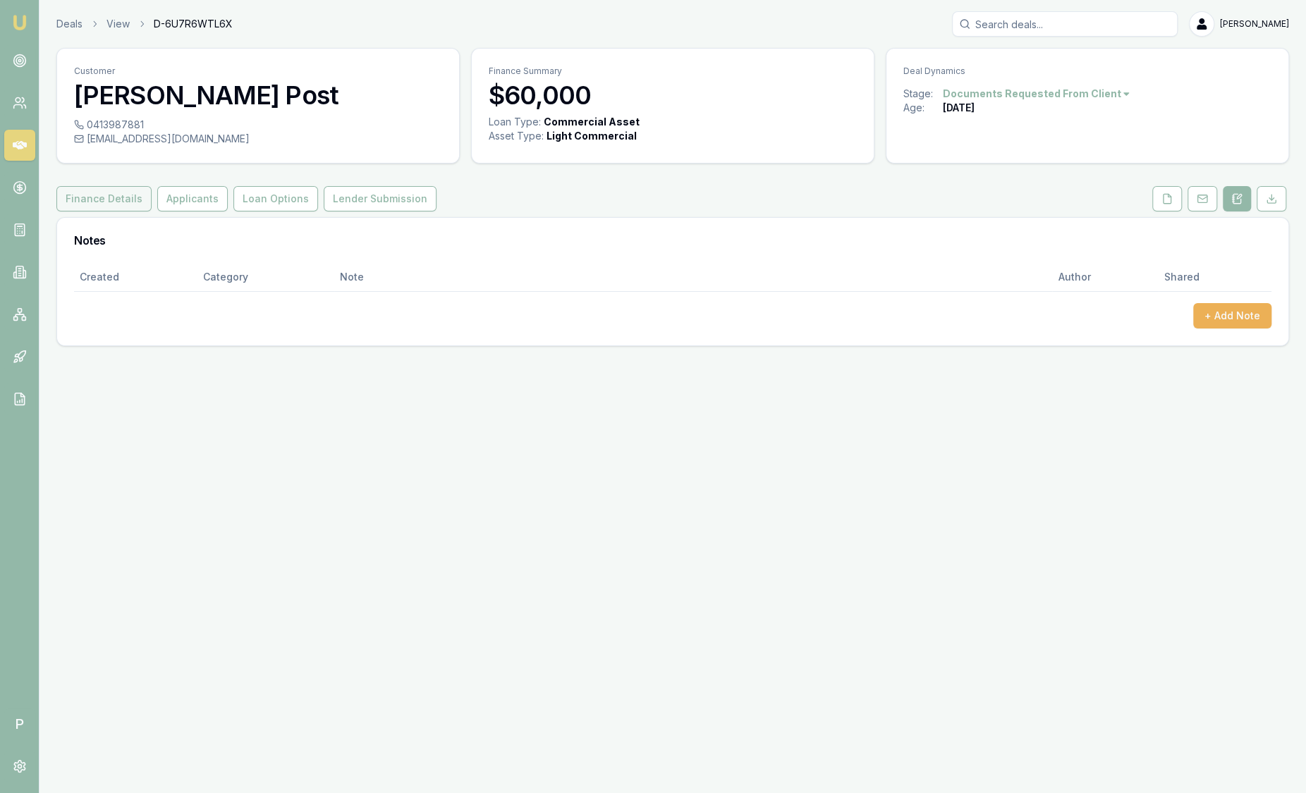
click at [90, 194] on button "Finance Details" at bounding box center [103, 198] width 95 height 25
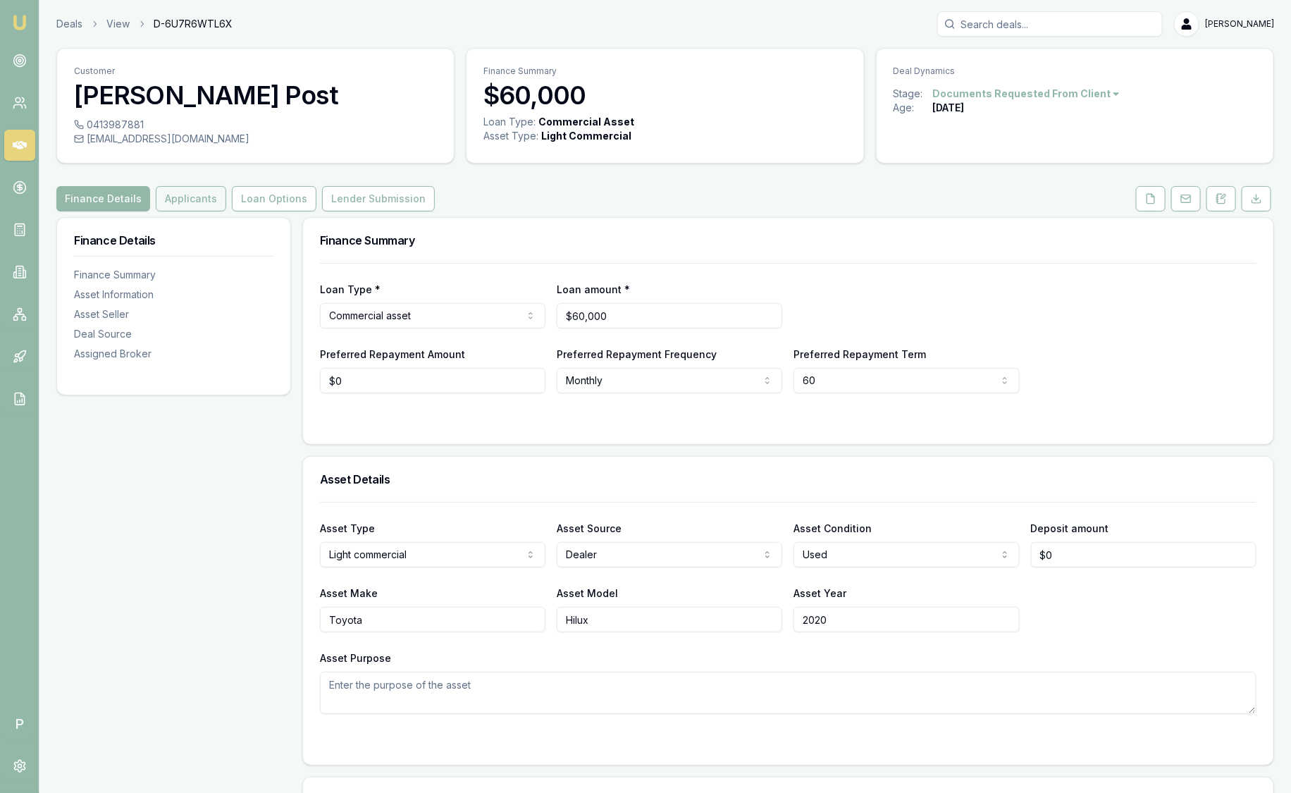
click at [193, 205] on button "Applicants" at bounding box center [191, 198] width 70 height 25
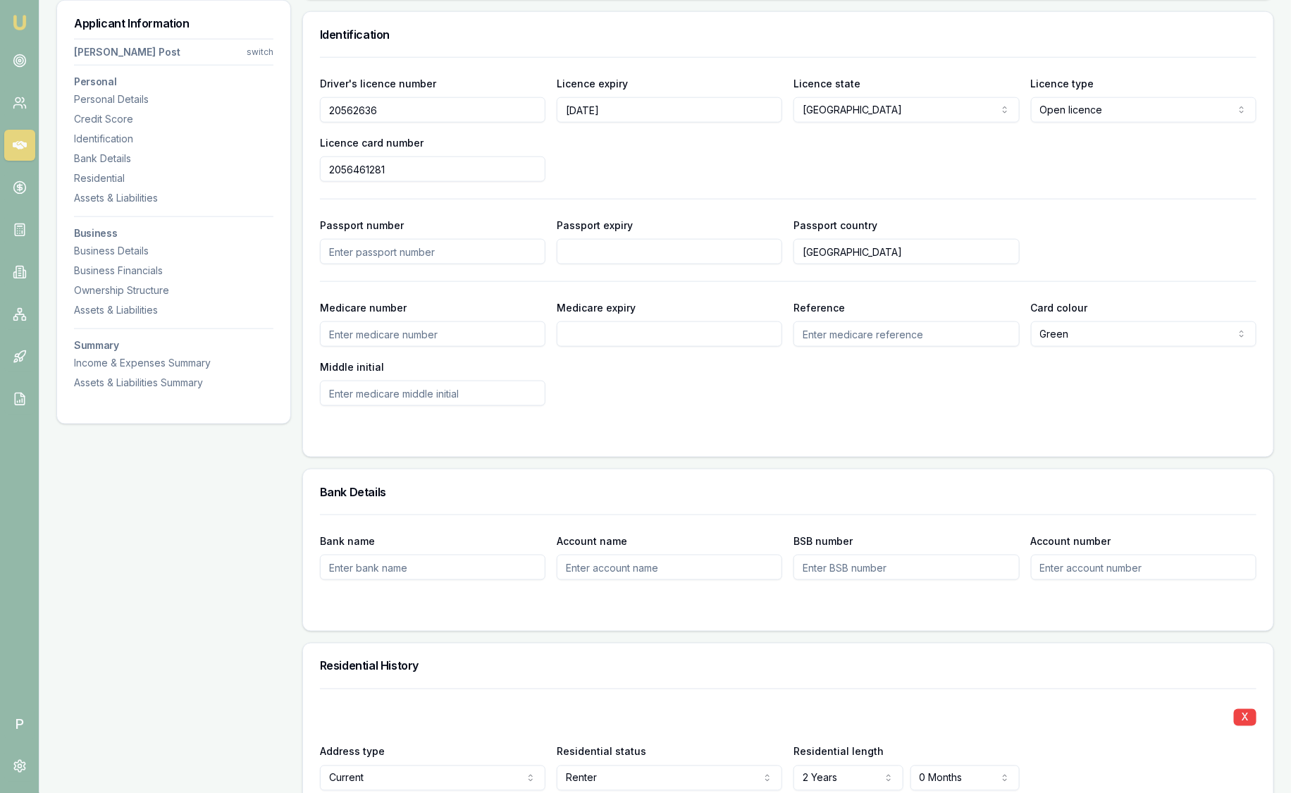
scroll to position [969, 0]
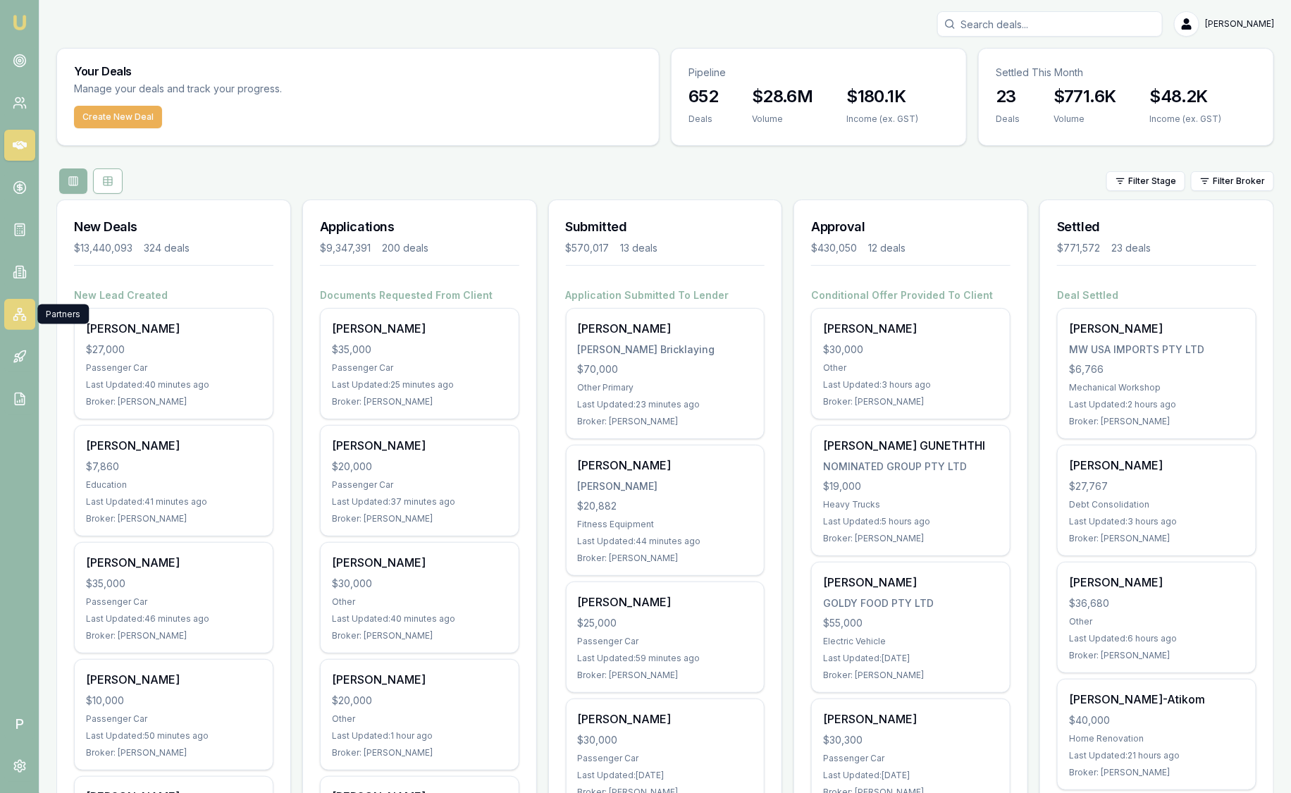
click at [8, 324] on link at bounding box center [19, 314] width 31 height 31
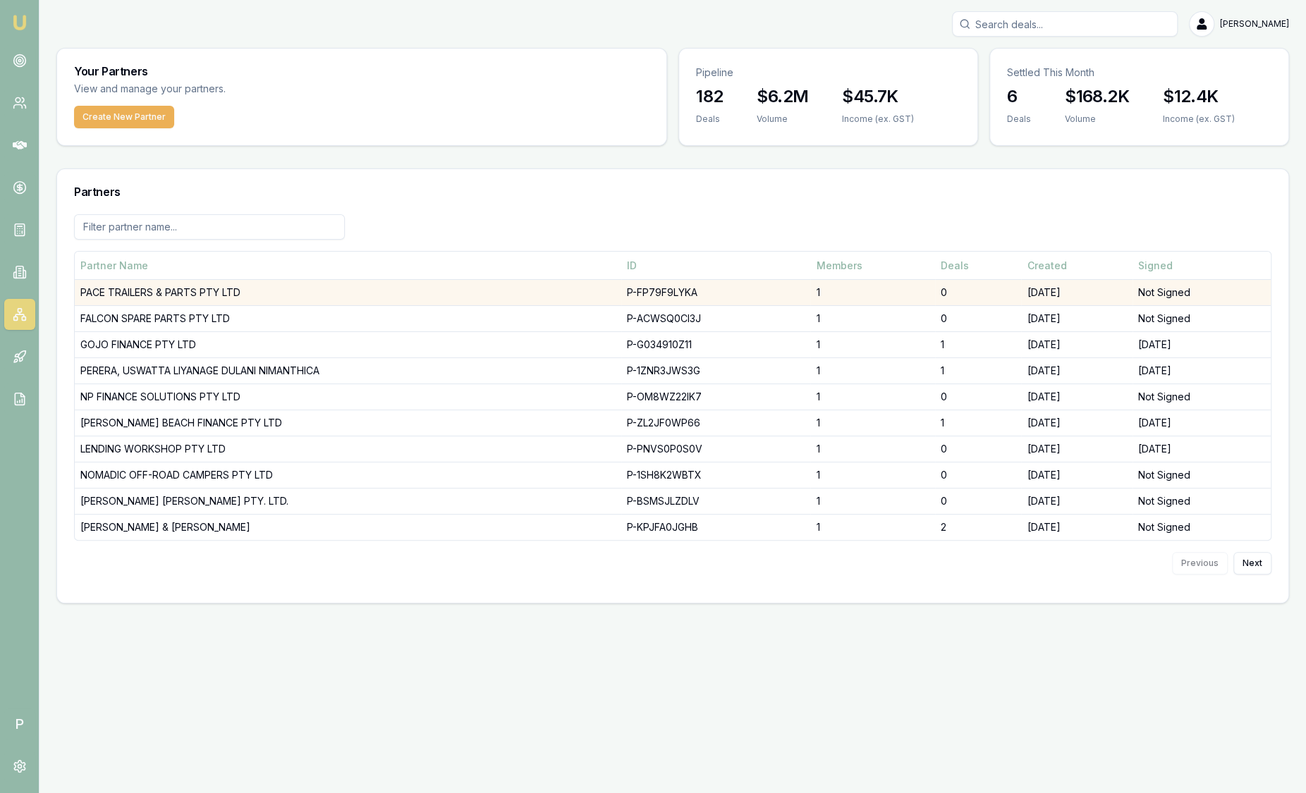
click at [171, 296] on td "PACE TRAILERS & PARTS PTY LTD" at bounding box center [348, 293] width 546 height 26
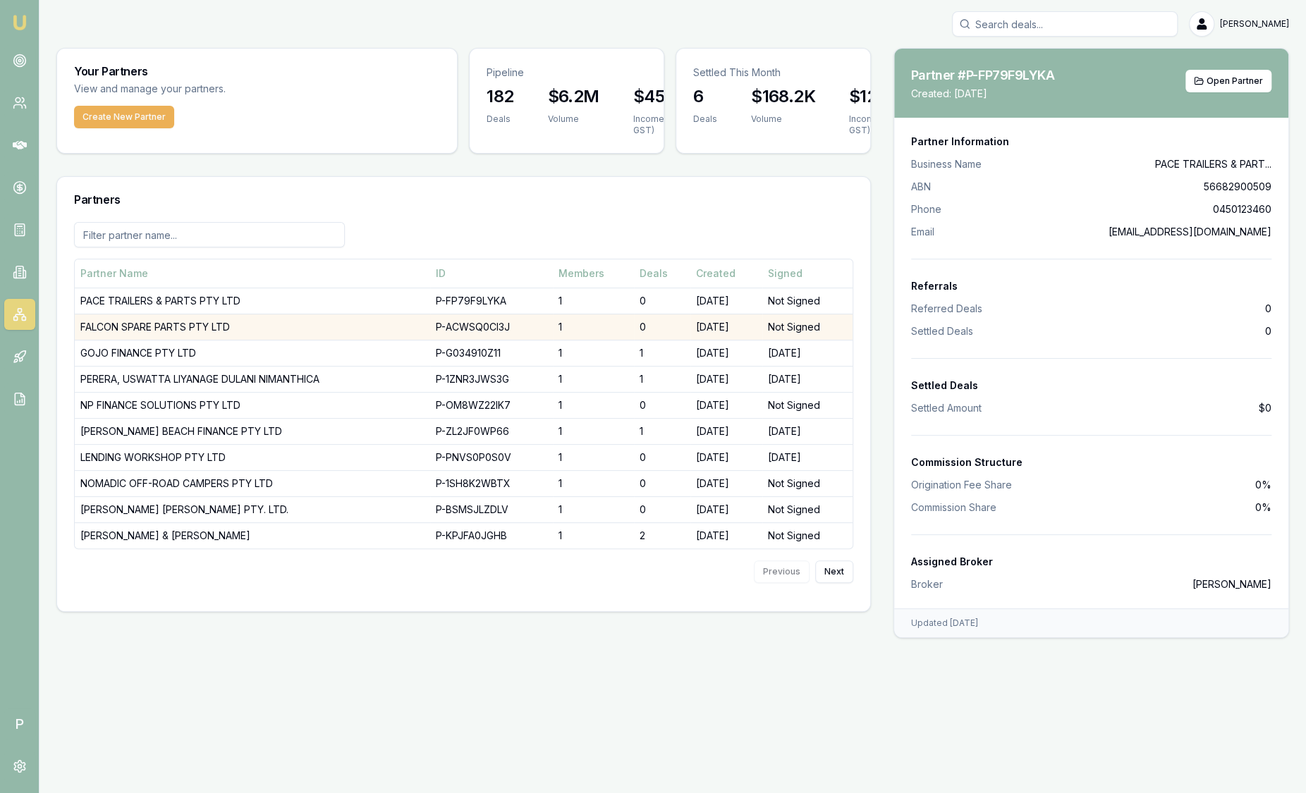
click at [172, 327] on td "FALCON SPARE PARTS PTY LTD" at bounding box center [252, 327] width 355 height 26
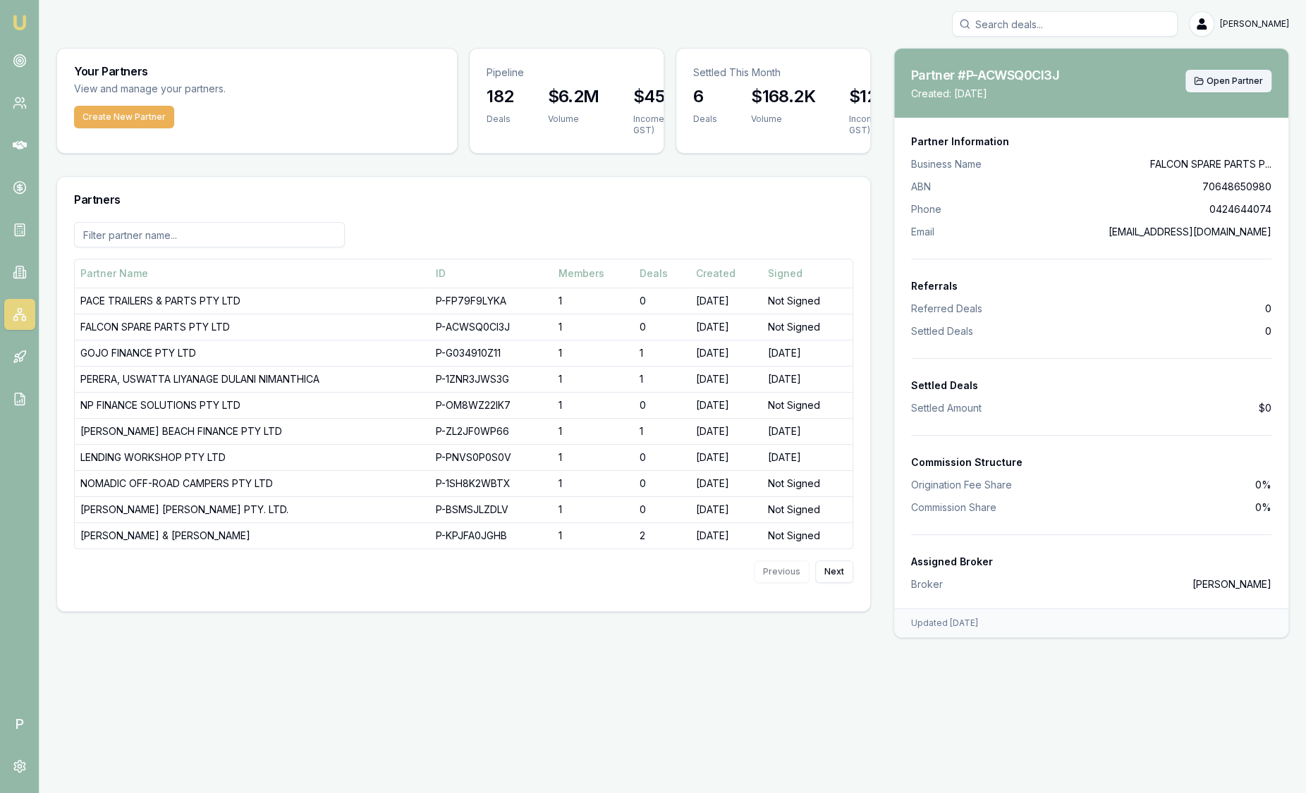
click at [1209, 77] on span "Open Partner" at bounding box center [1234, 80] width 56 height 11
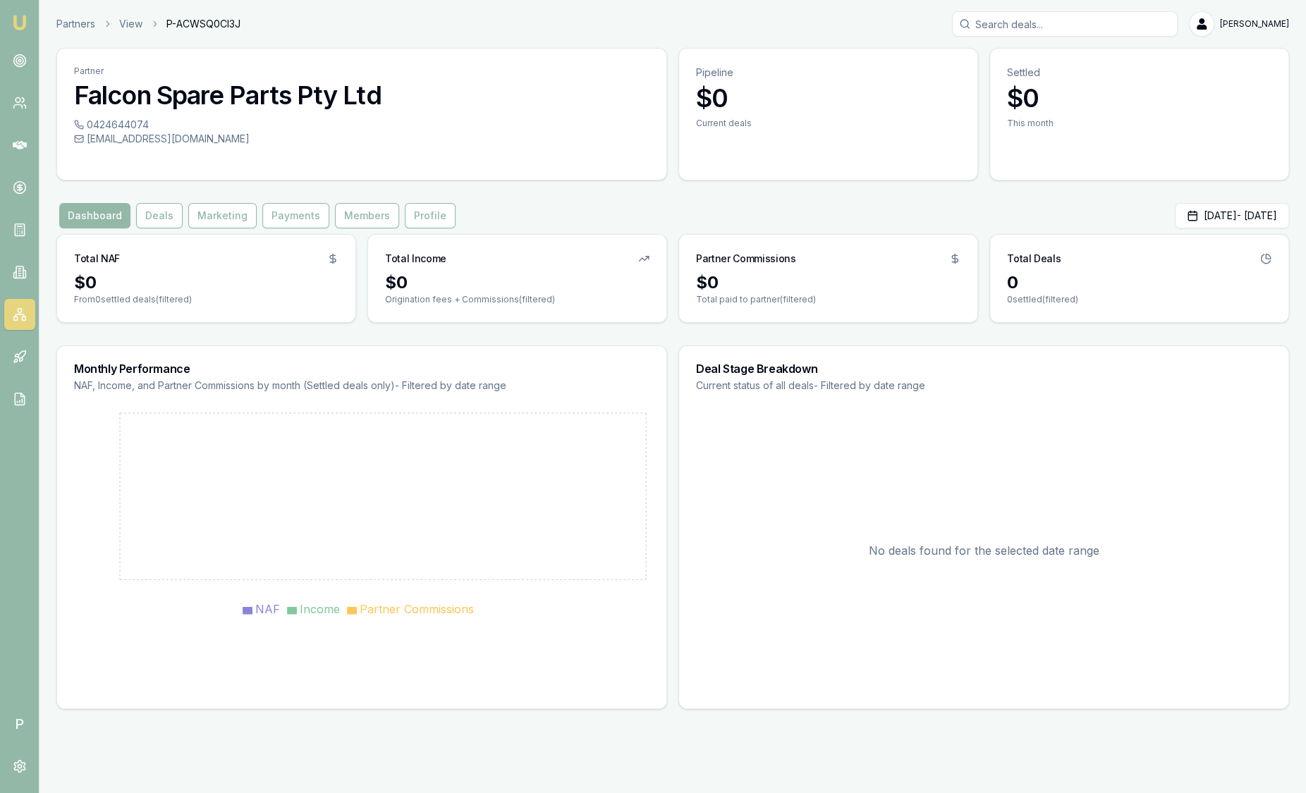
click at [21, 25] on img at bounding box center [19, 22] width 17 height 17
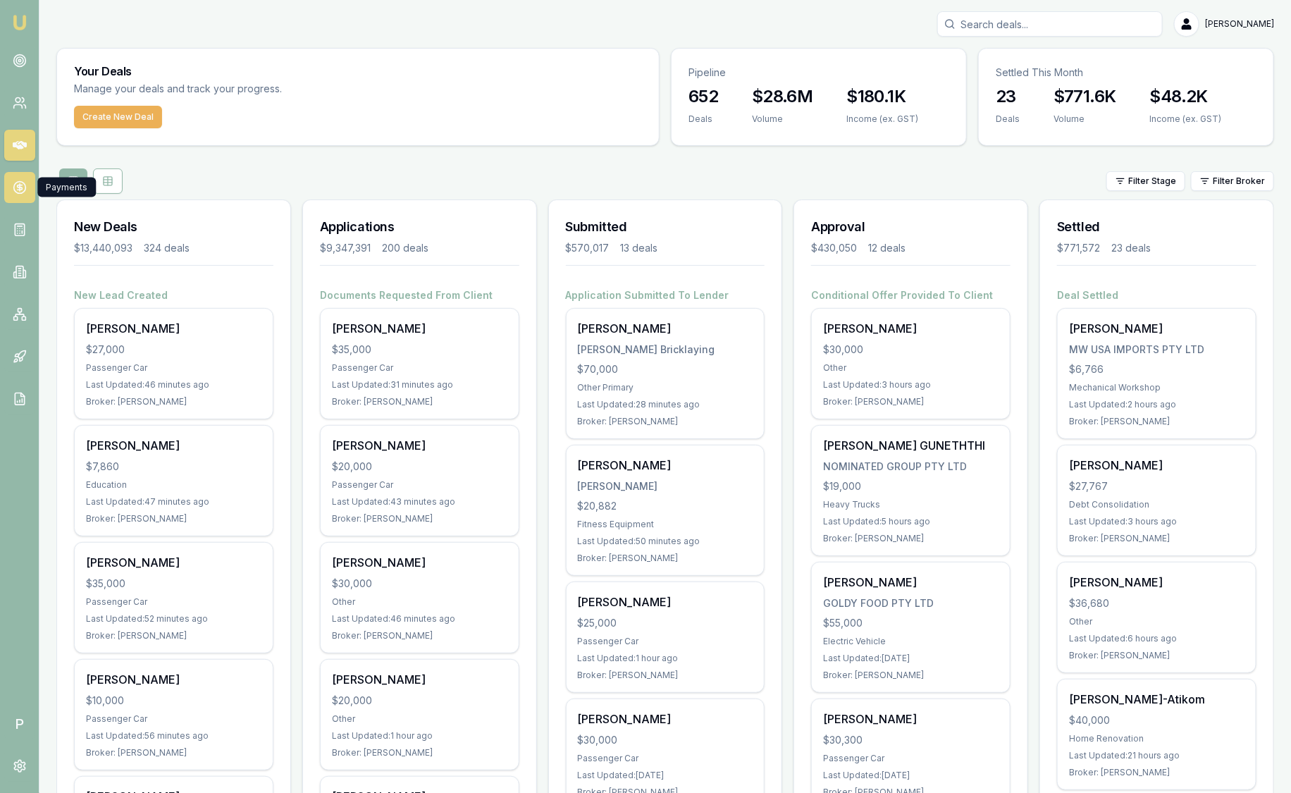
click at [13, 192] on icon at bounding box center [20, 187] width 14 height 14
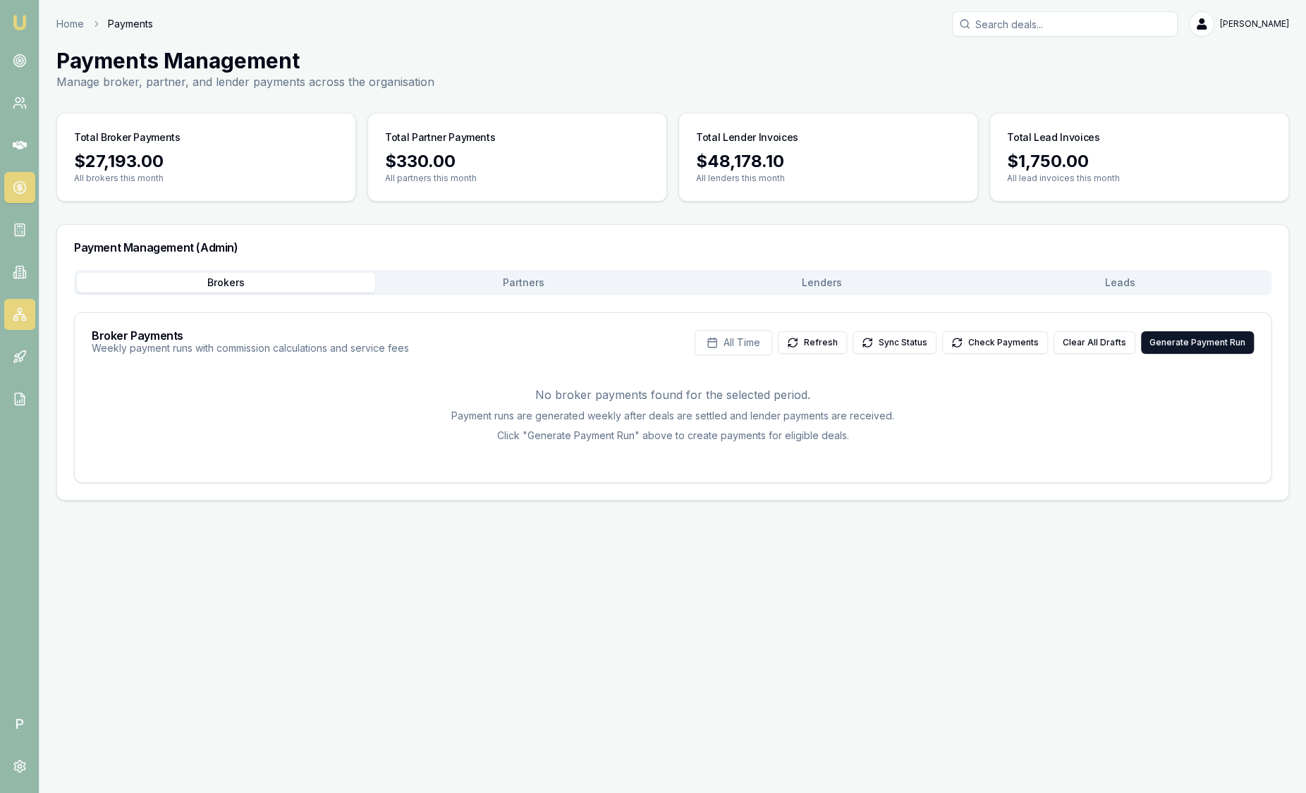
click at [18, 313] on icon at bounding box center [20, 314] width 14 height 14
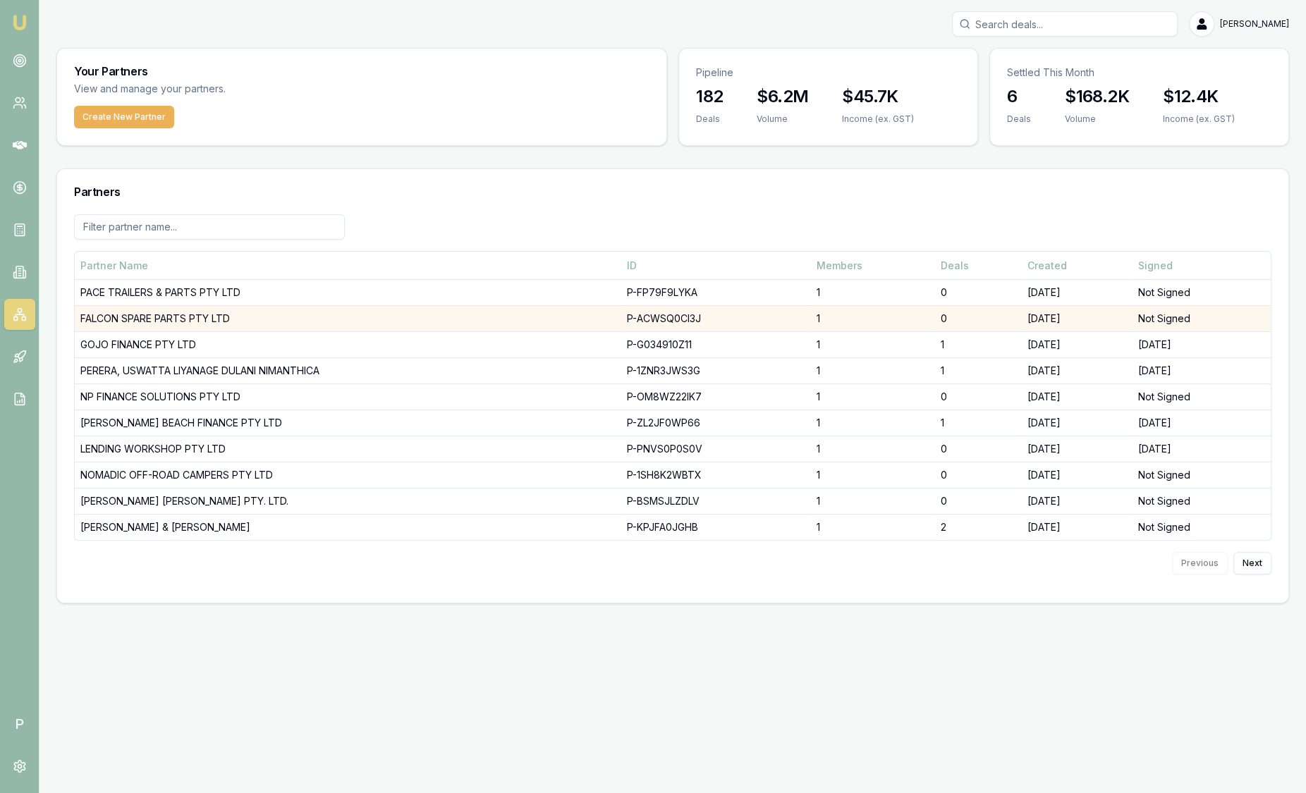
click at [197, 314] on td "FALCON SPARE PARTS PTY LTD" at bounding box center [348, 319] width 546 height 26
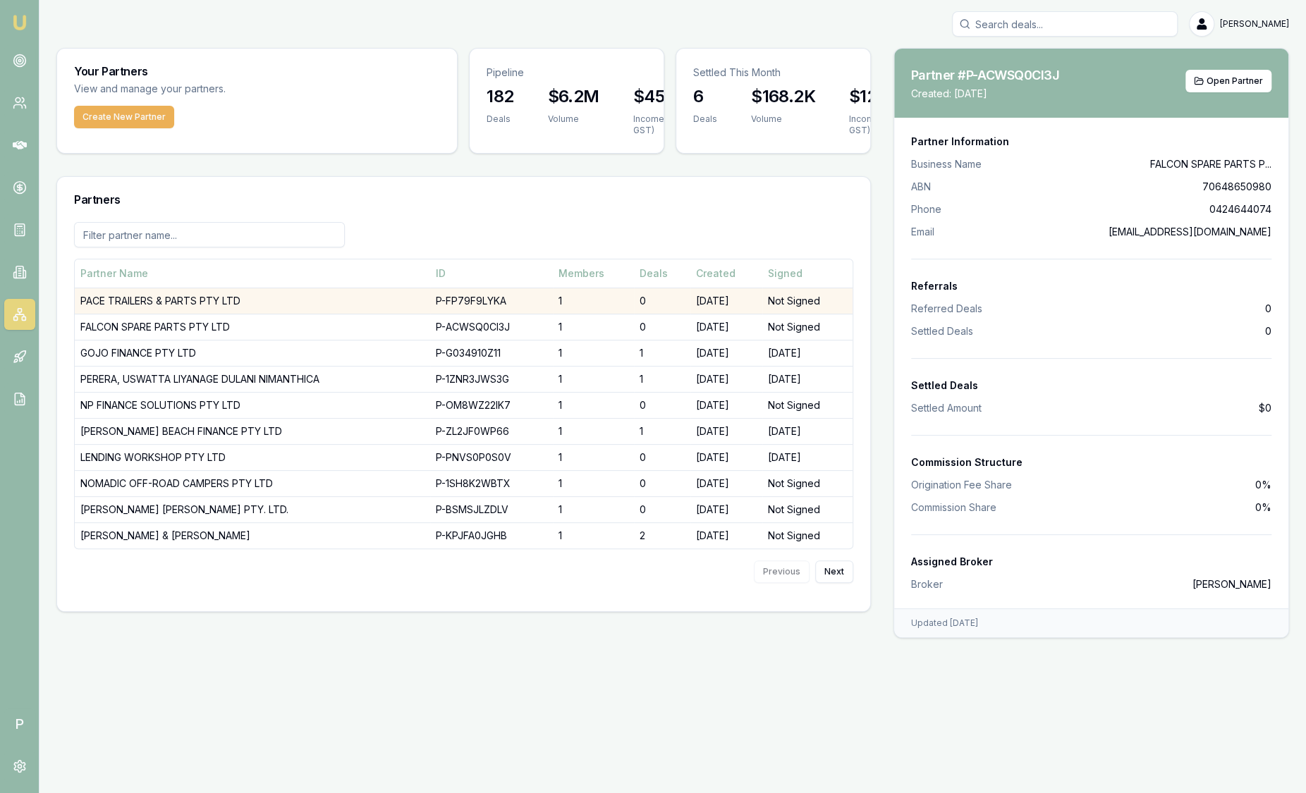
click at [208, 300] on td "PACE TRAILERS & PARTS PTY LTD" at bounding box center [252, 301] width 355 height 26
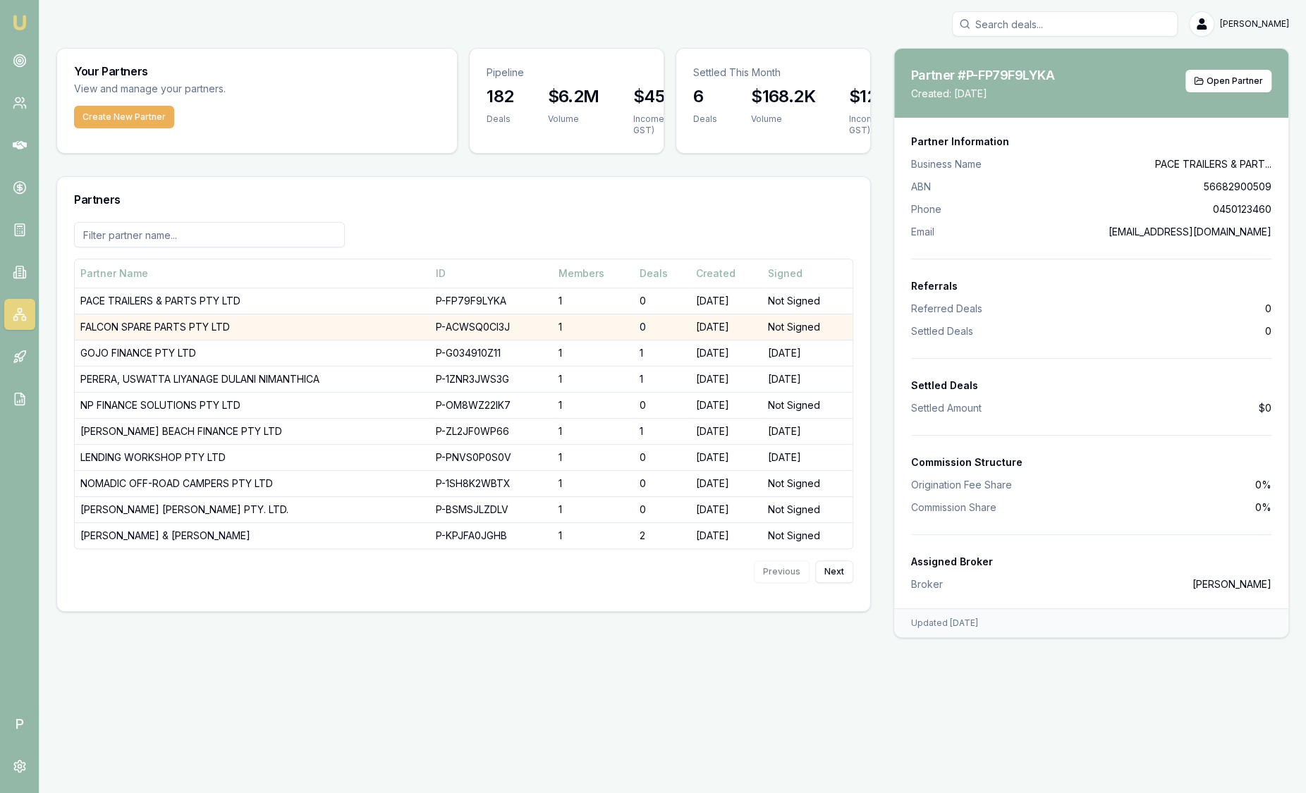
click at [206, 326] on td "FALCON SPARE PARTS PTY LTD" at bounding box center [252, 327] width 355 height 26
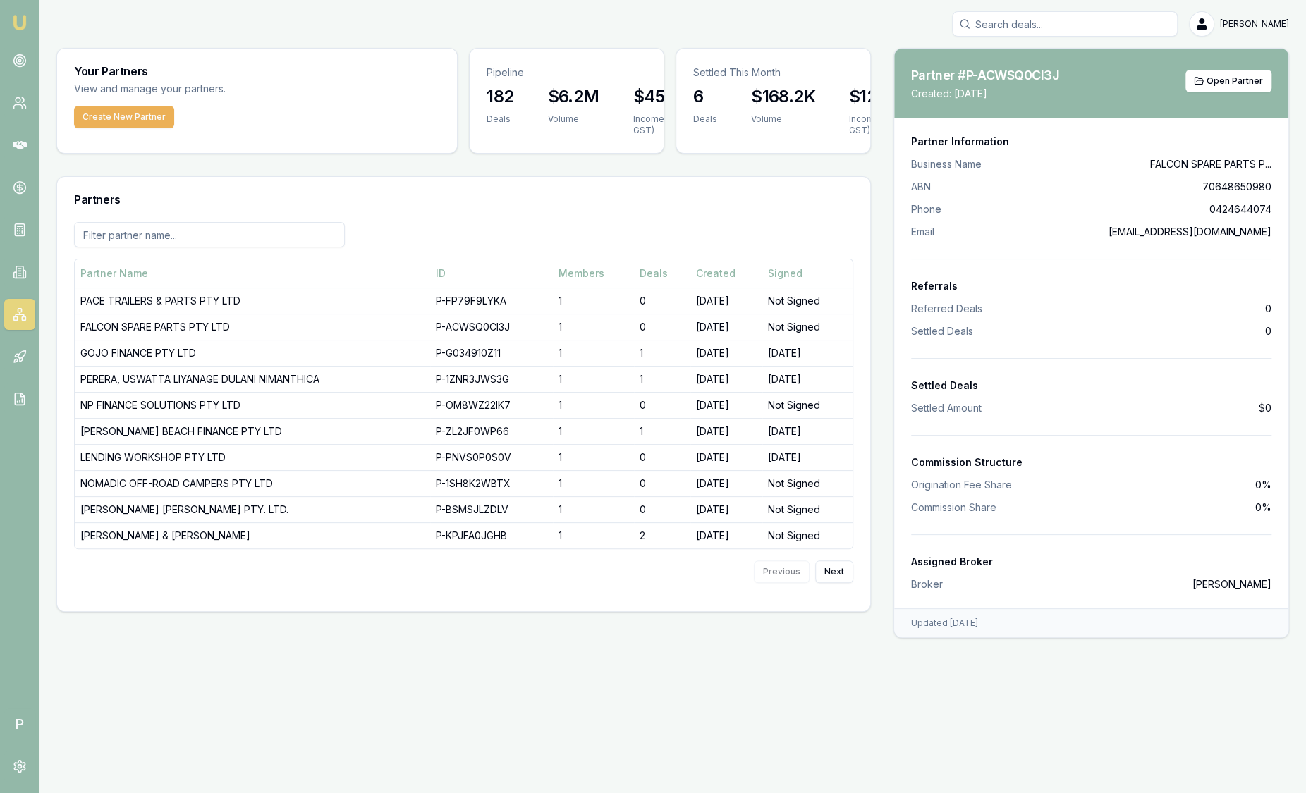
click at [13, 19] on img at bounding box center [19, 22] width 17 height 17
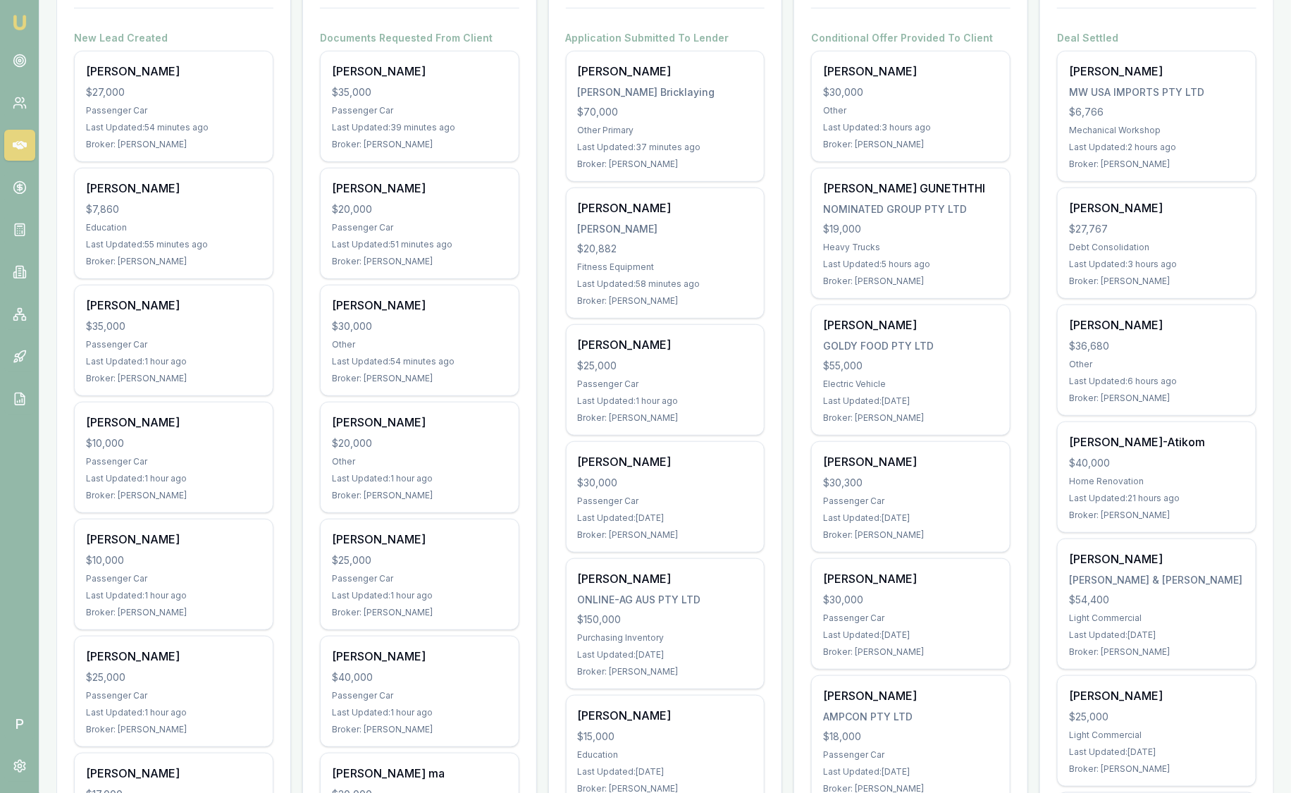
scroll to position [264, 0]
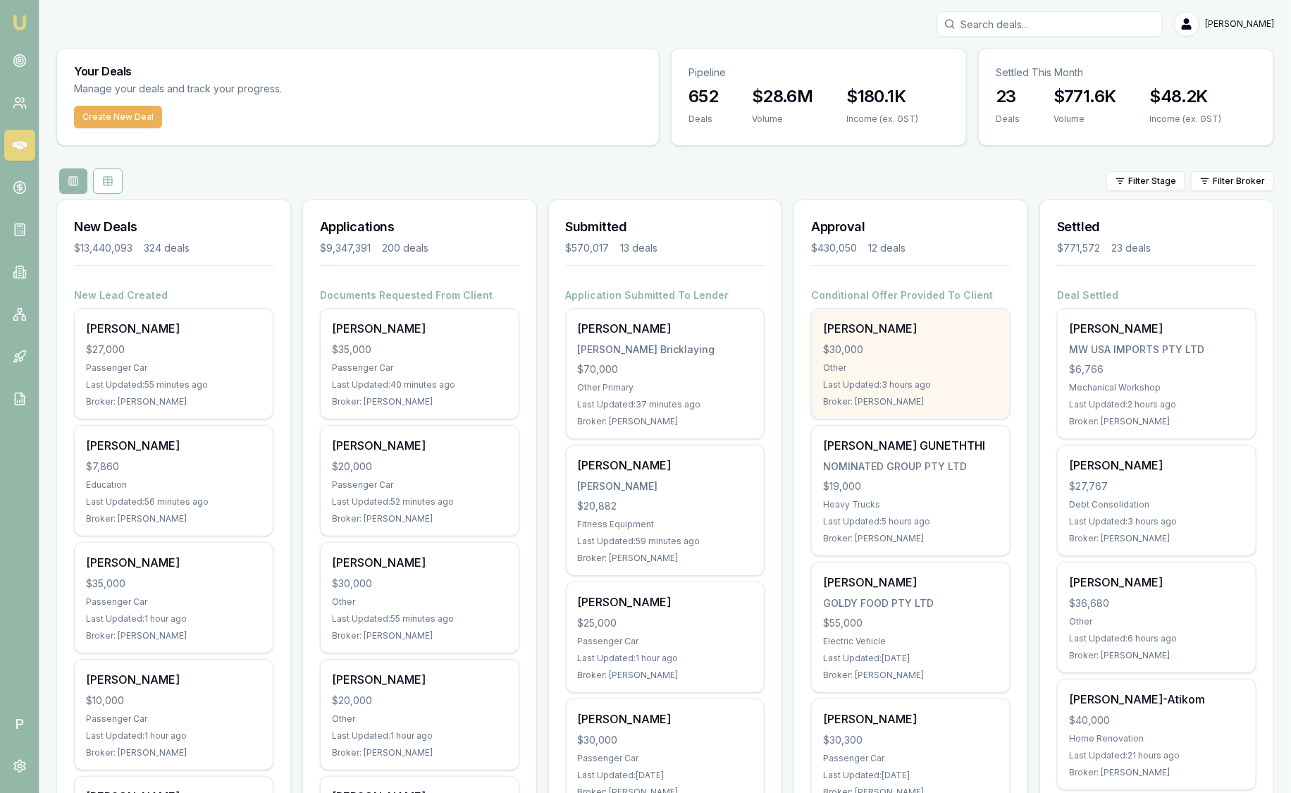
click at [896, 362] on div "Other" at bounding box center [911, 367] width 176 height 11
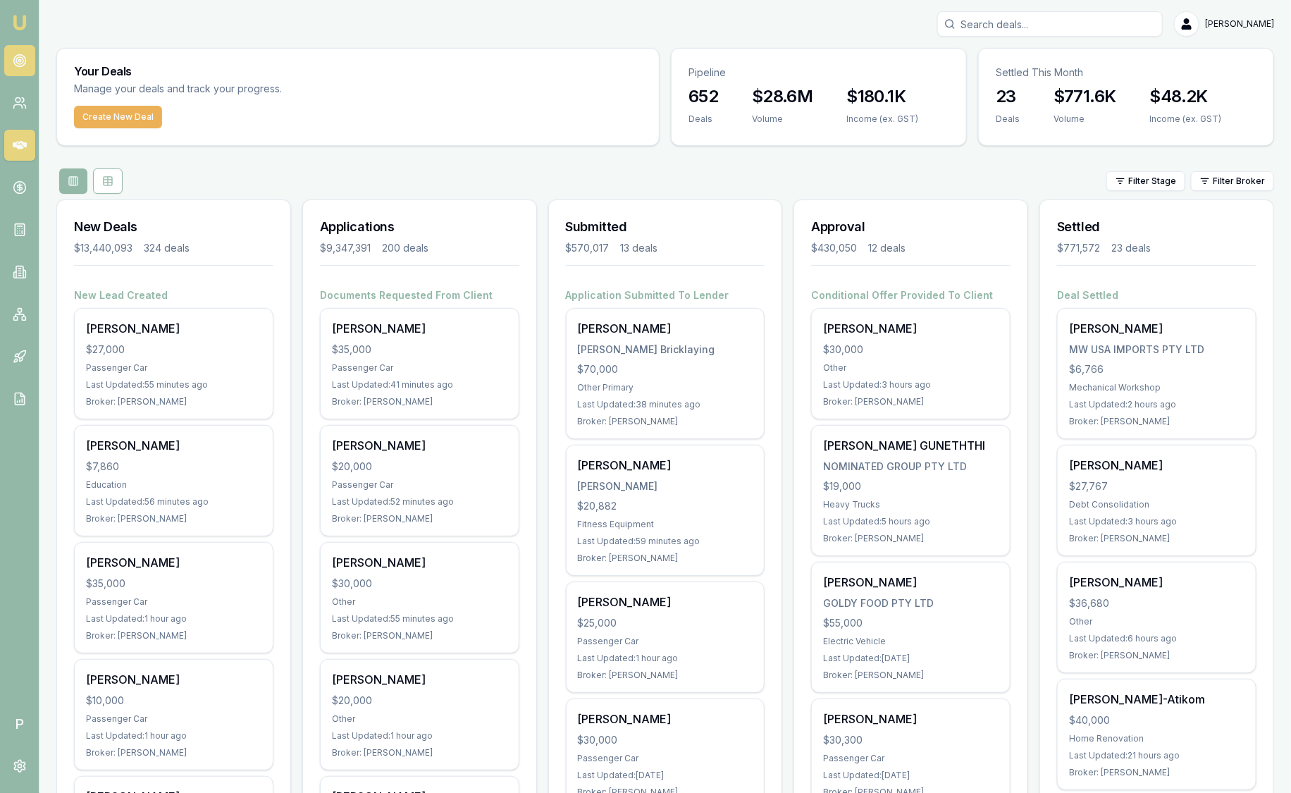
click at [20, 71] on link at bounding box center [19, 60] width 31 height 31
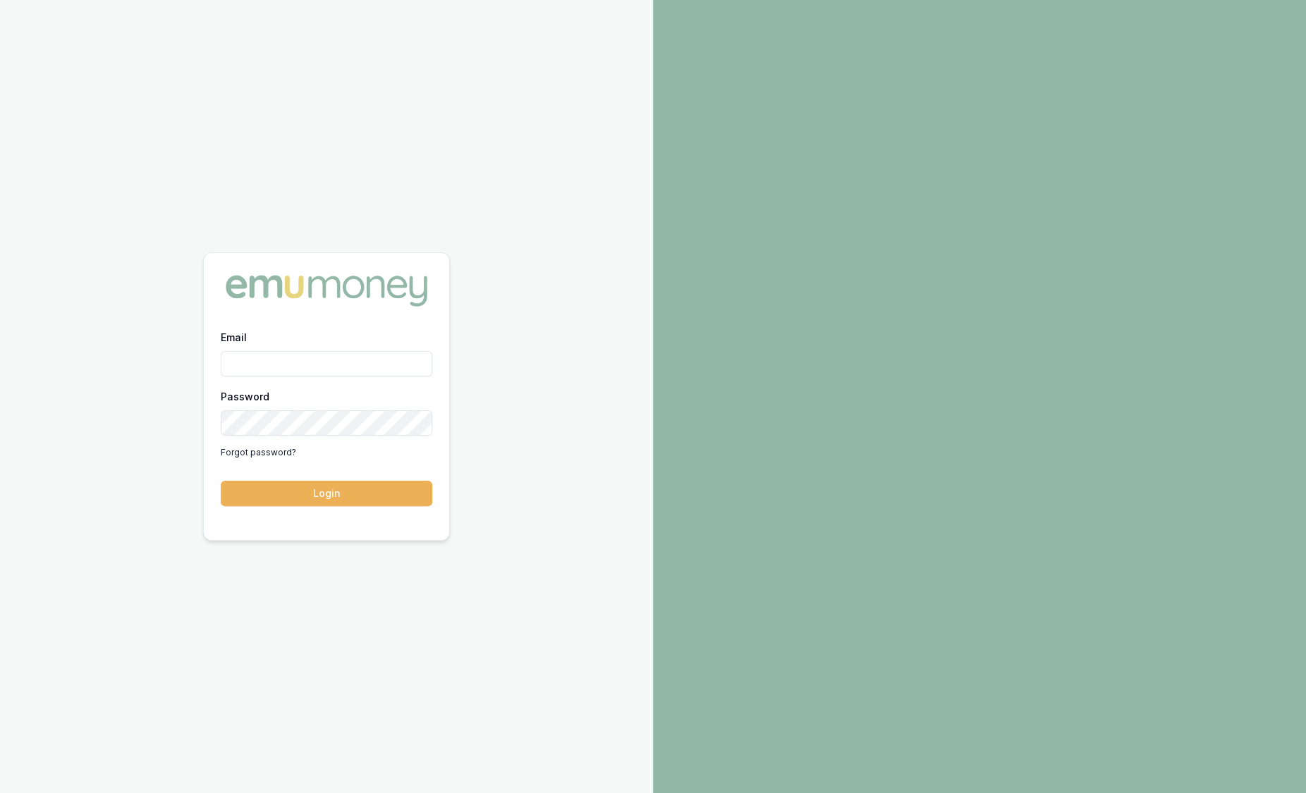
type input "[PERSON_NAME][EMAIL_ADDRESS][PERSON_NAME][DOMAIN_NAME]"
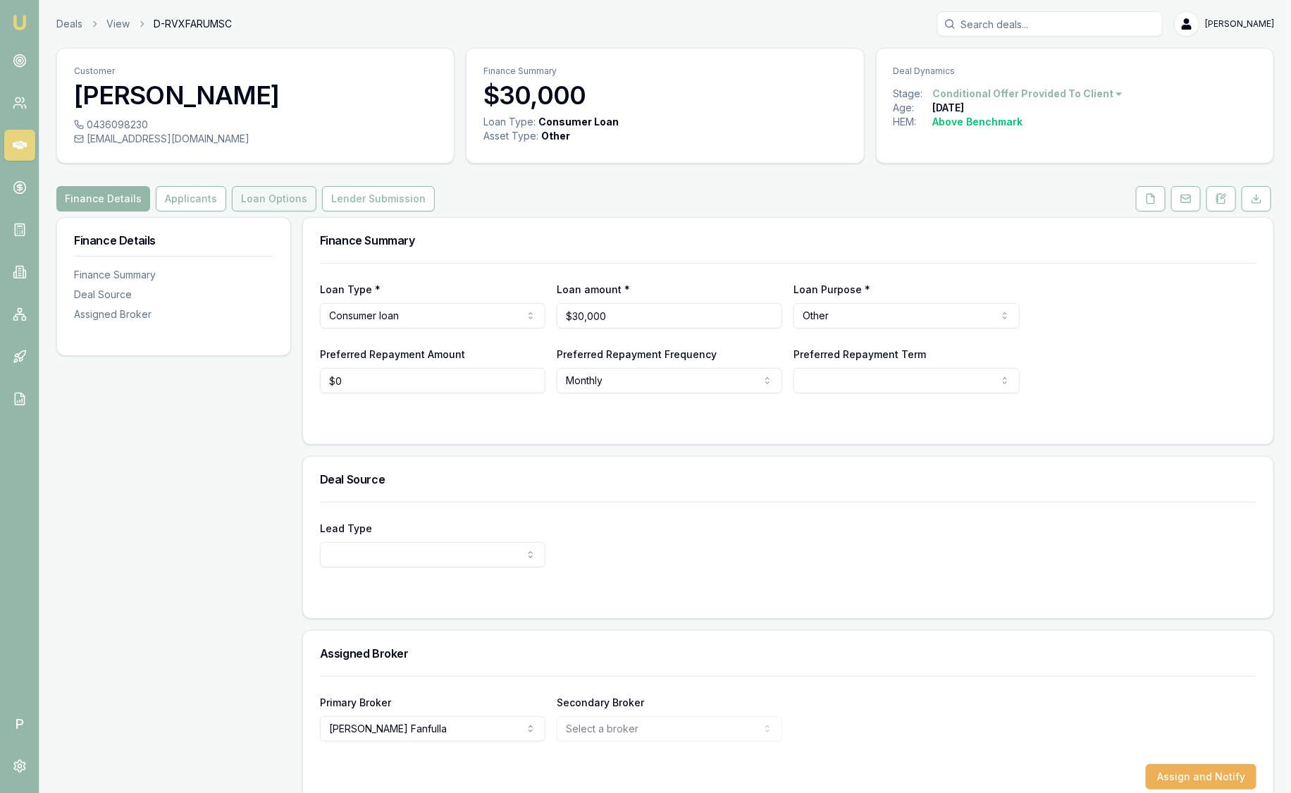
click at [289, 189] on button "Loan Options" at bounding box center [274, 198] width 85 height 25
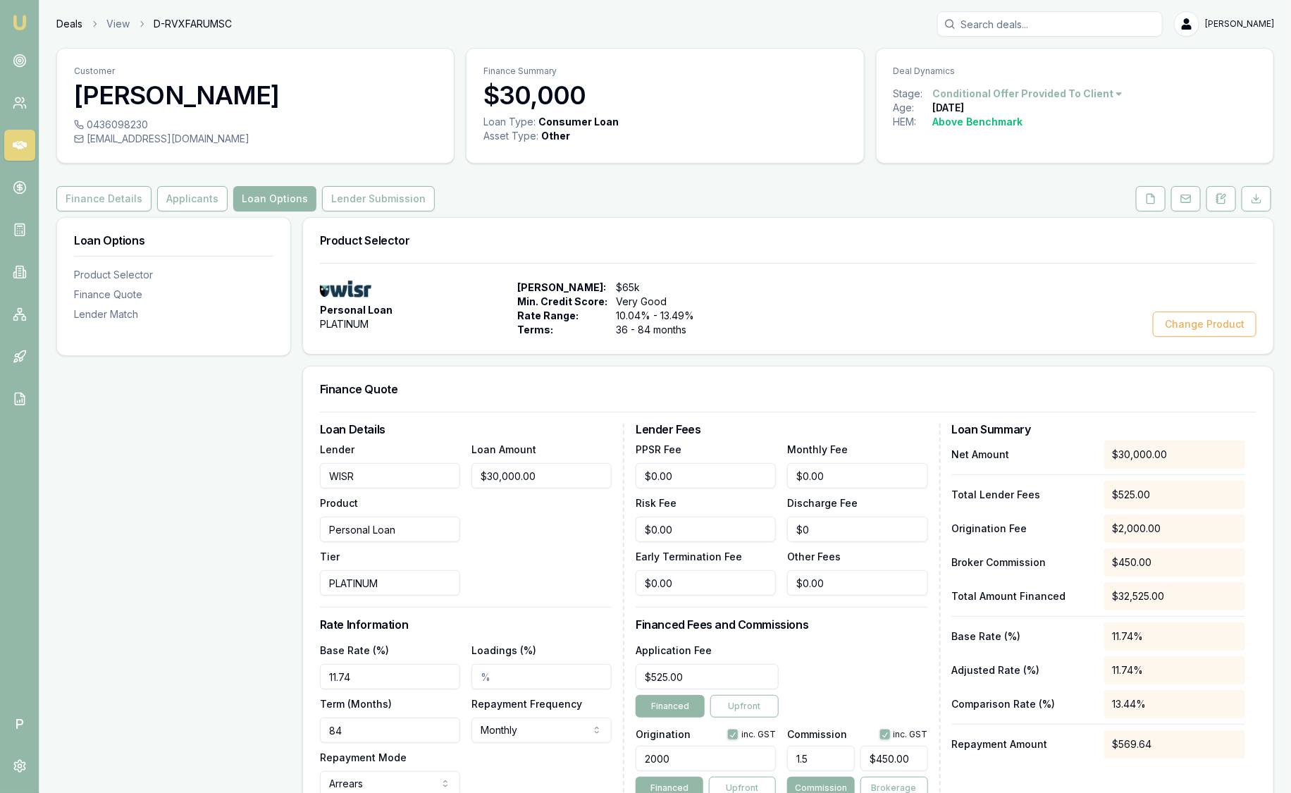
click at [70, 27] on link "Deals" at bounding box center [69, 24] width 26 height 14
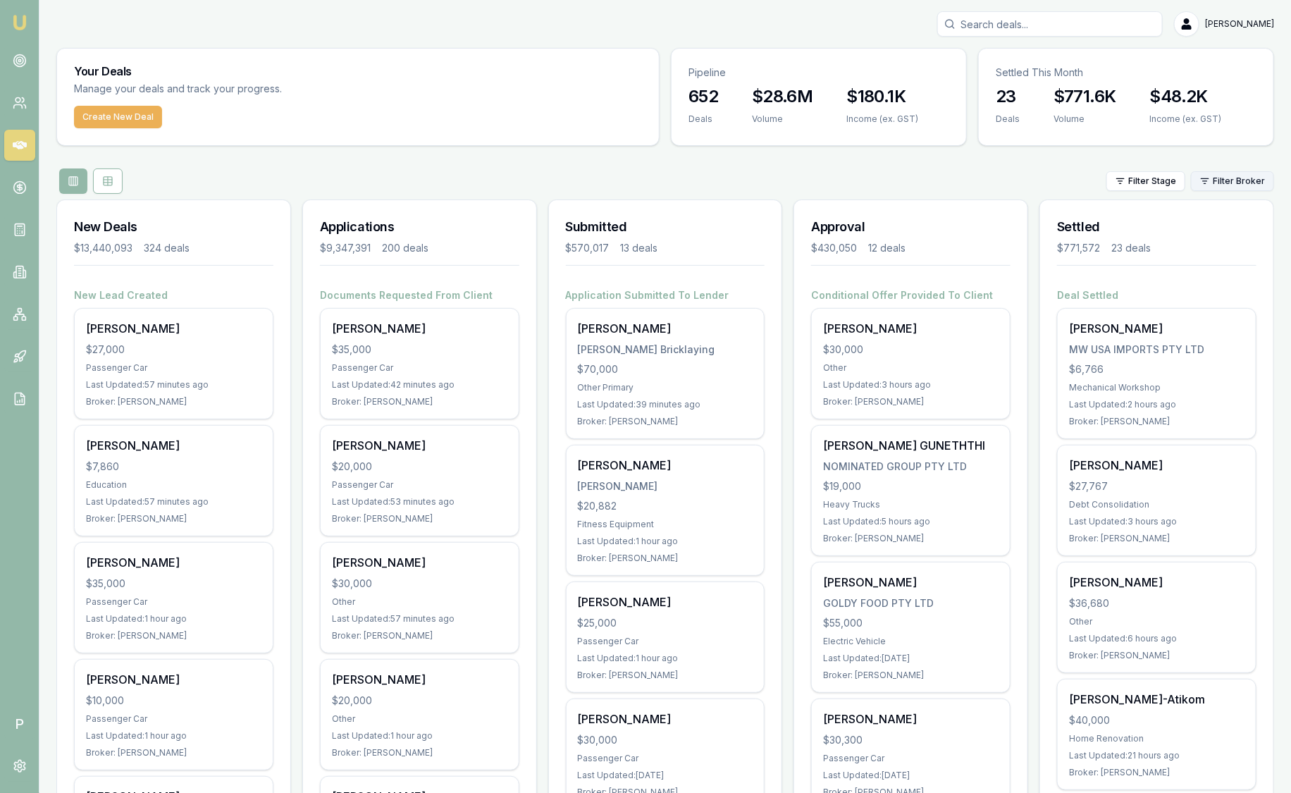
click at [1239, 175] on html "Emu Broker P Sam Crouch Toggle Menu Your Deals Manage your deals and track your…" at bounding box center [645, 396] width 1291 height 793
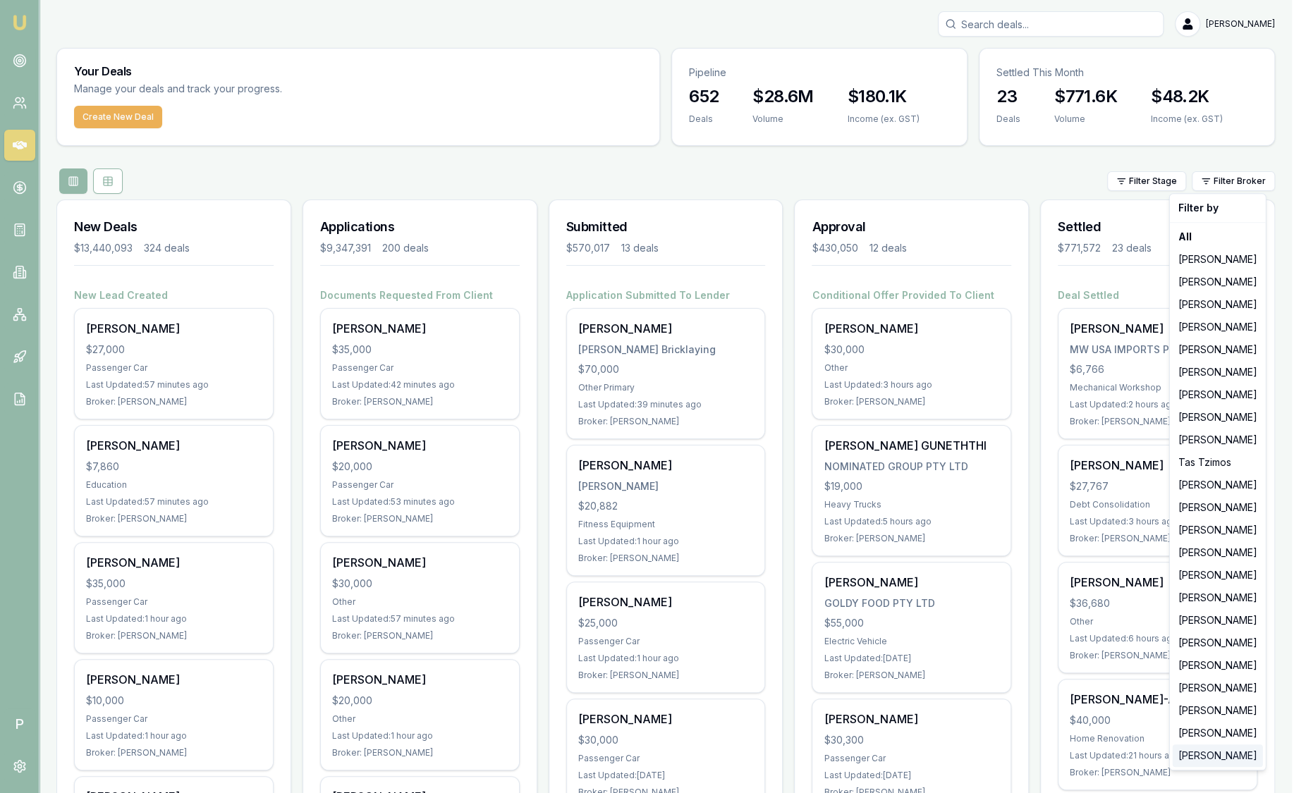
click at [1217, 750] on div "Jonathan Myers" at bounding box center [1217, 755] width 90 height 23
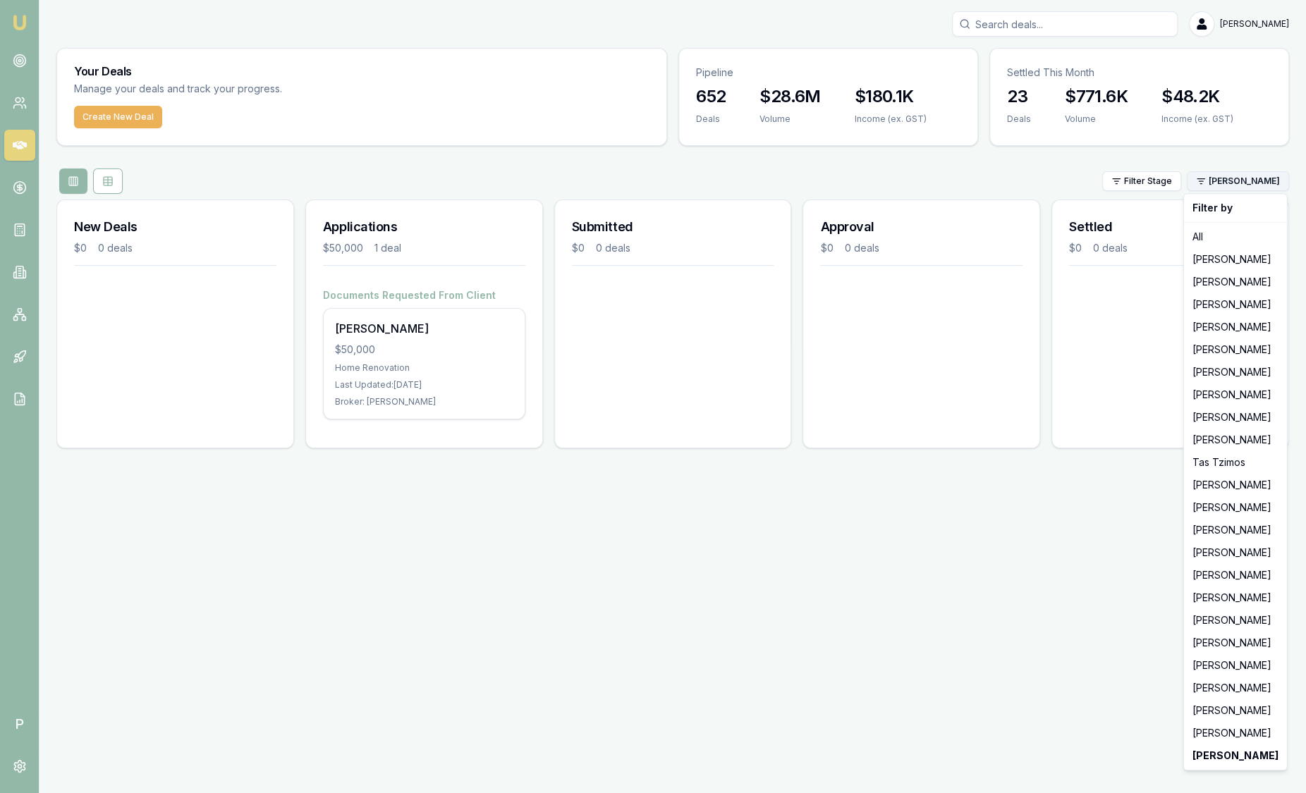
click at [1267, 173] on html "Emu Broker P Sam Crouch Toggle Menu Your Deals Manage your deals and track your…" at bounding box center [653, 396] width 1306 height 793
click at [1203, 737] on div "Laura La Micela" at bounding box center [1234, 733] width 97 height 23
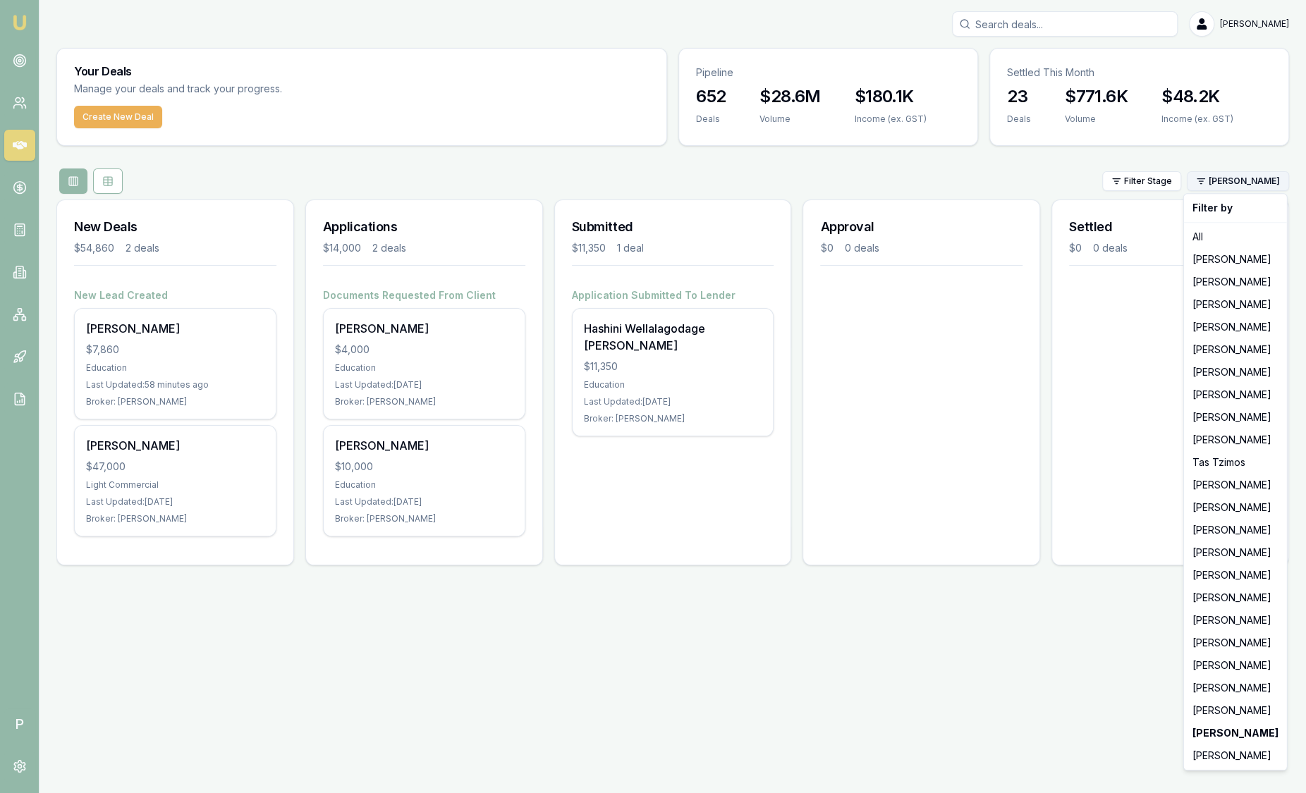
click at [1236, 181] on html "Emu Broker P Sam Crouch Toggle Menu Your Deals Manage your deals and track your…" at bounding box center [653, 396] width 1306 height 793
click at [1210, 716] on div "Jack Armstrong" at bounding box center [1234, 710] width 97 height 23
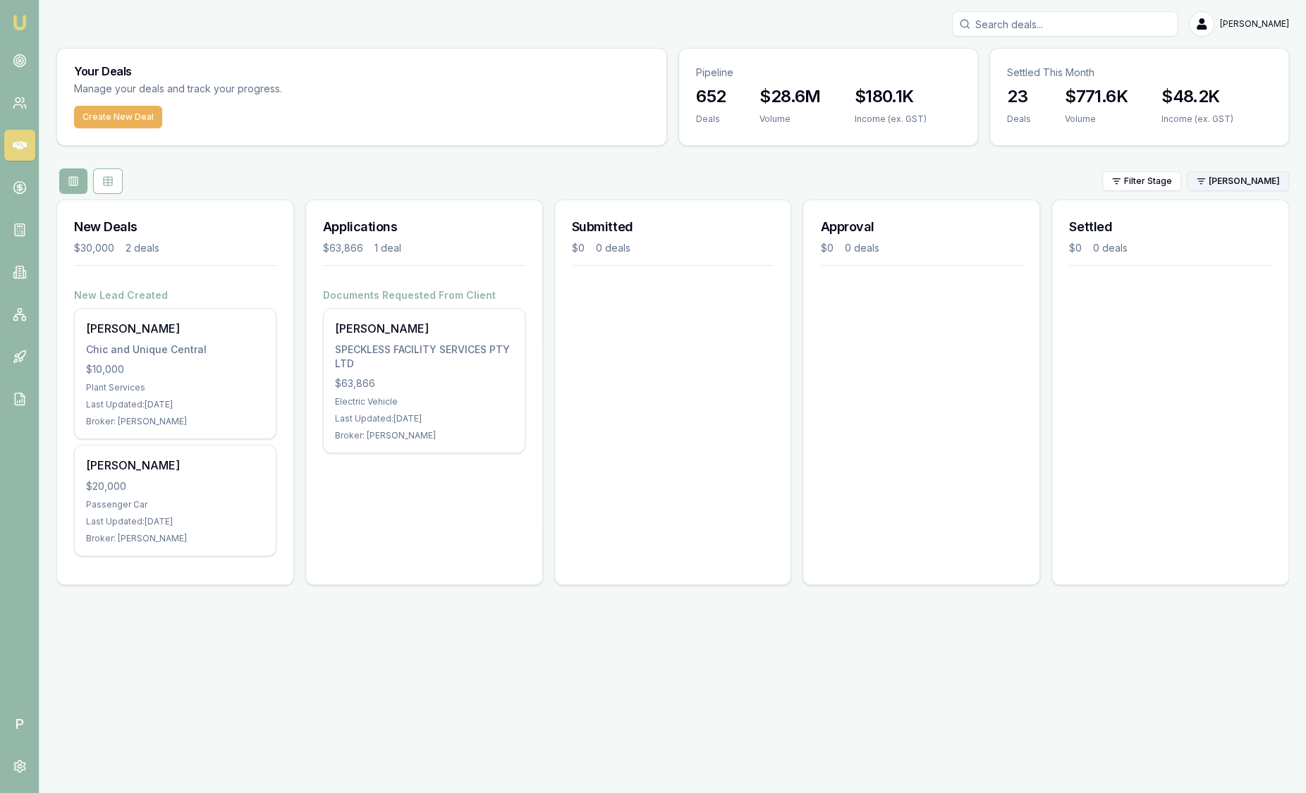
click at [1236, 180] on html "Emu Broker P Sam Crouch Toggle Menu Your Deals Manage your deals and track your…" at bounding box center [653, 396] width 1306 height 793
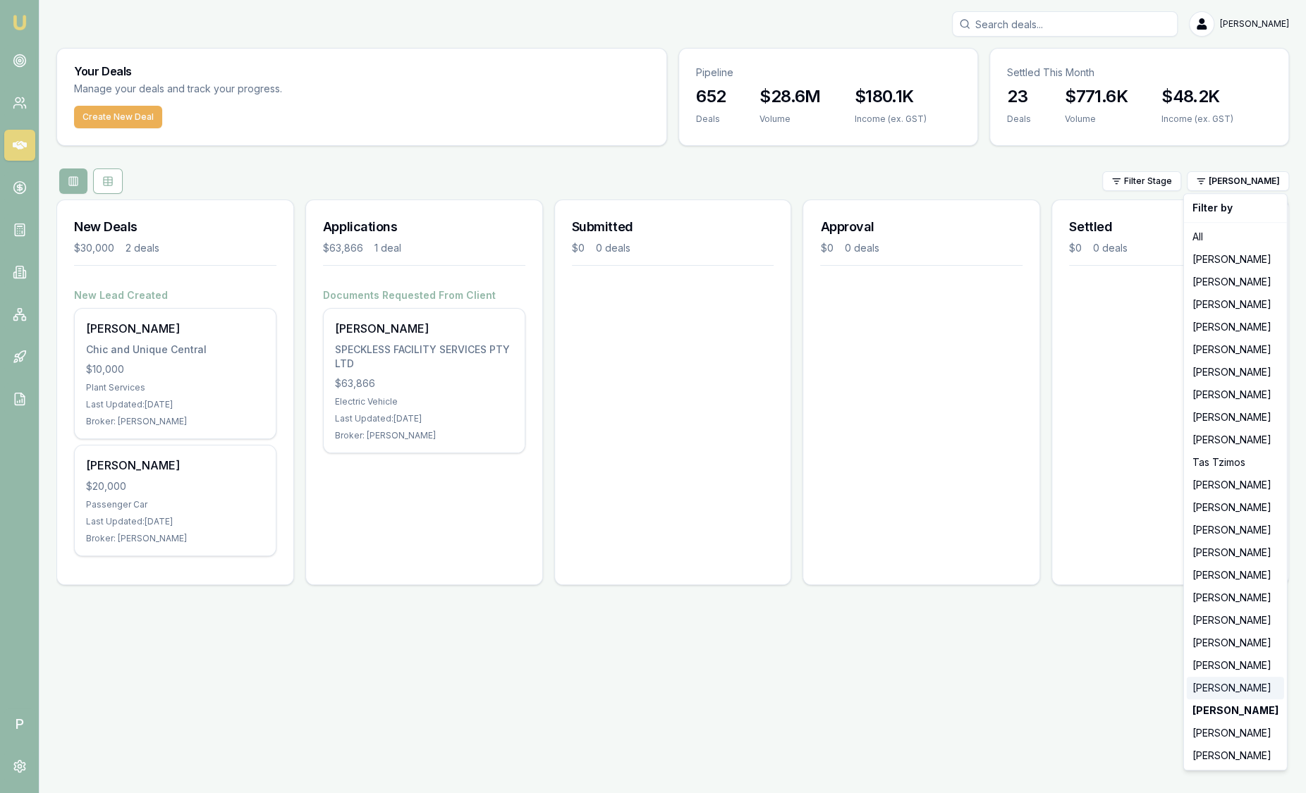
click at [1227, 684] on div "Robyn Adams" at bounding box center [1234, 688] width 97 height 23
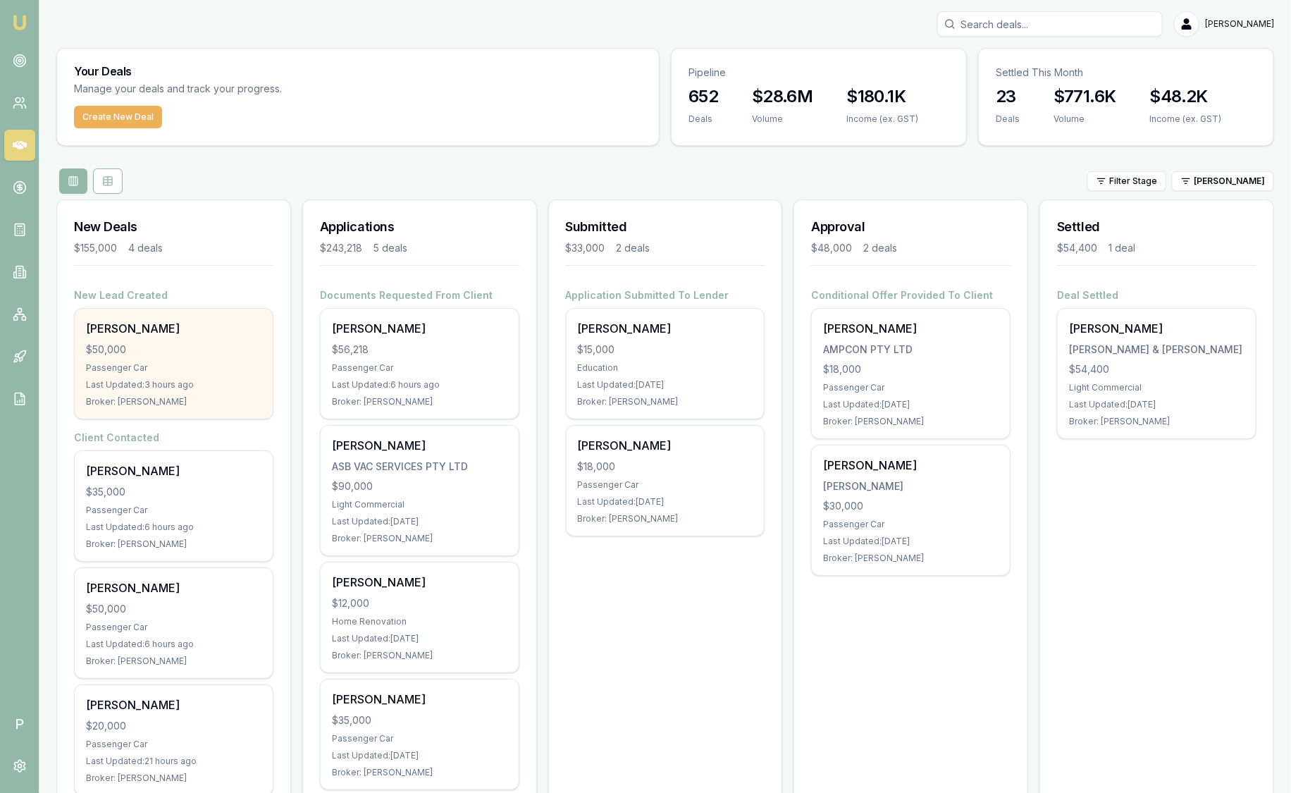
click at [208, 350] on div "$50,000" at bounding box center [174, 350] width 176 height 14
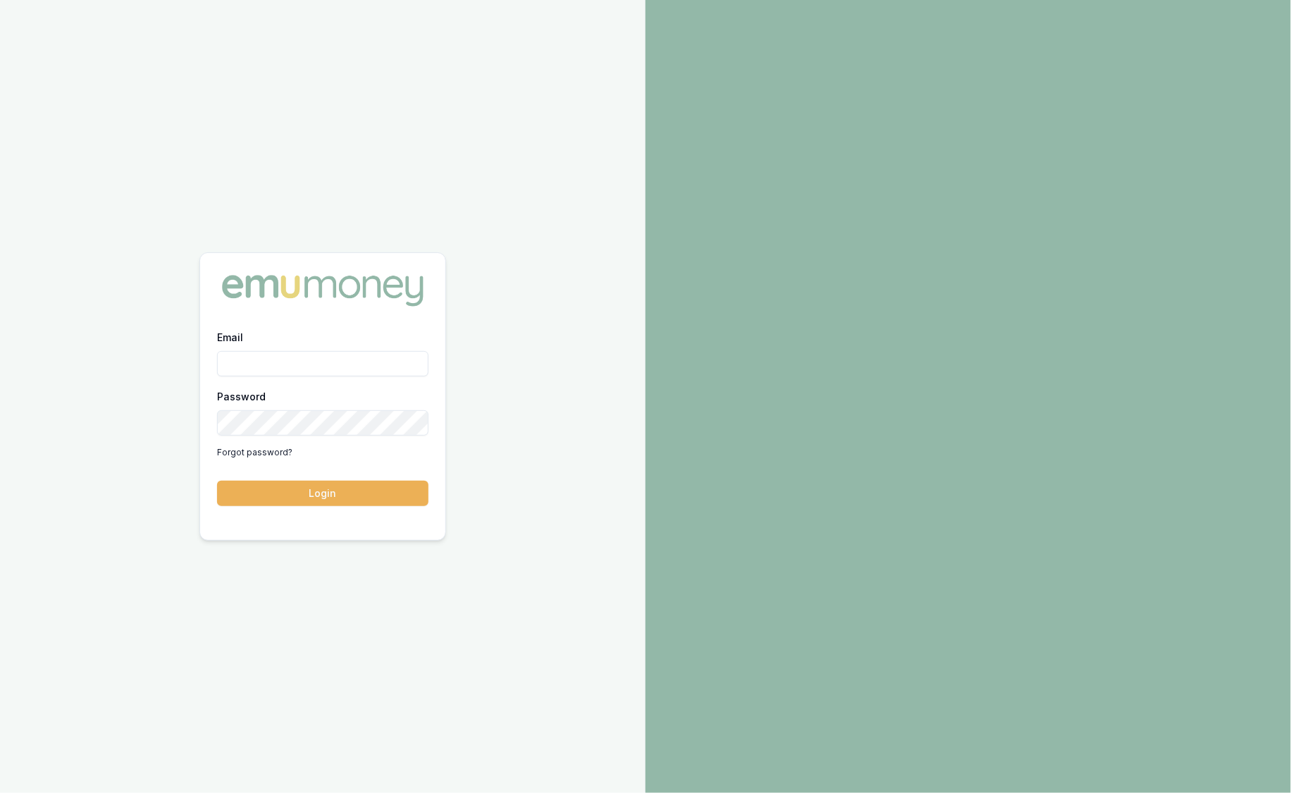
type input "sam.crouch@emumoney.com.au"
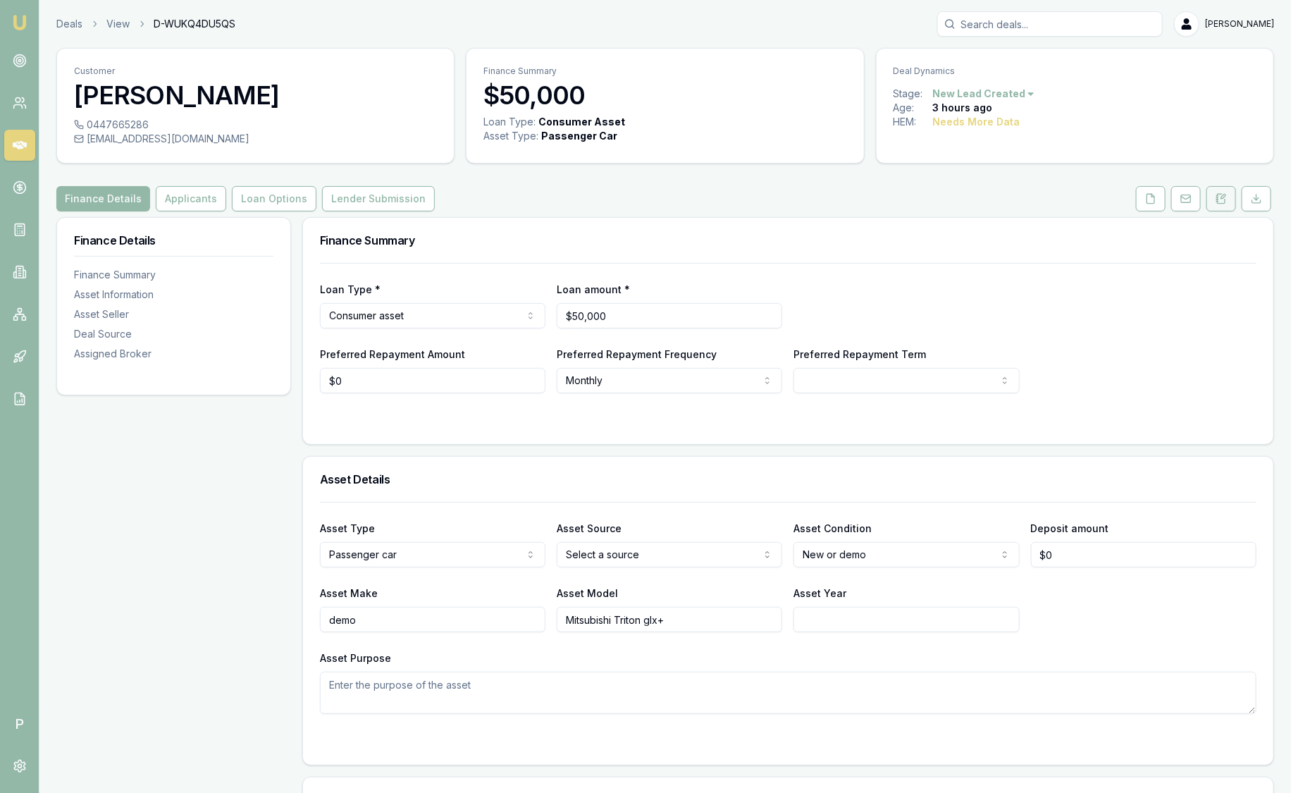
click at [1227, 199] on icon at bounding box center [1221, 198] width 11 height 11
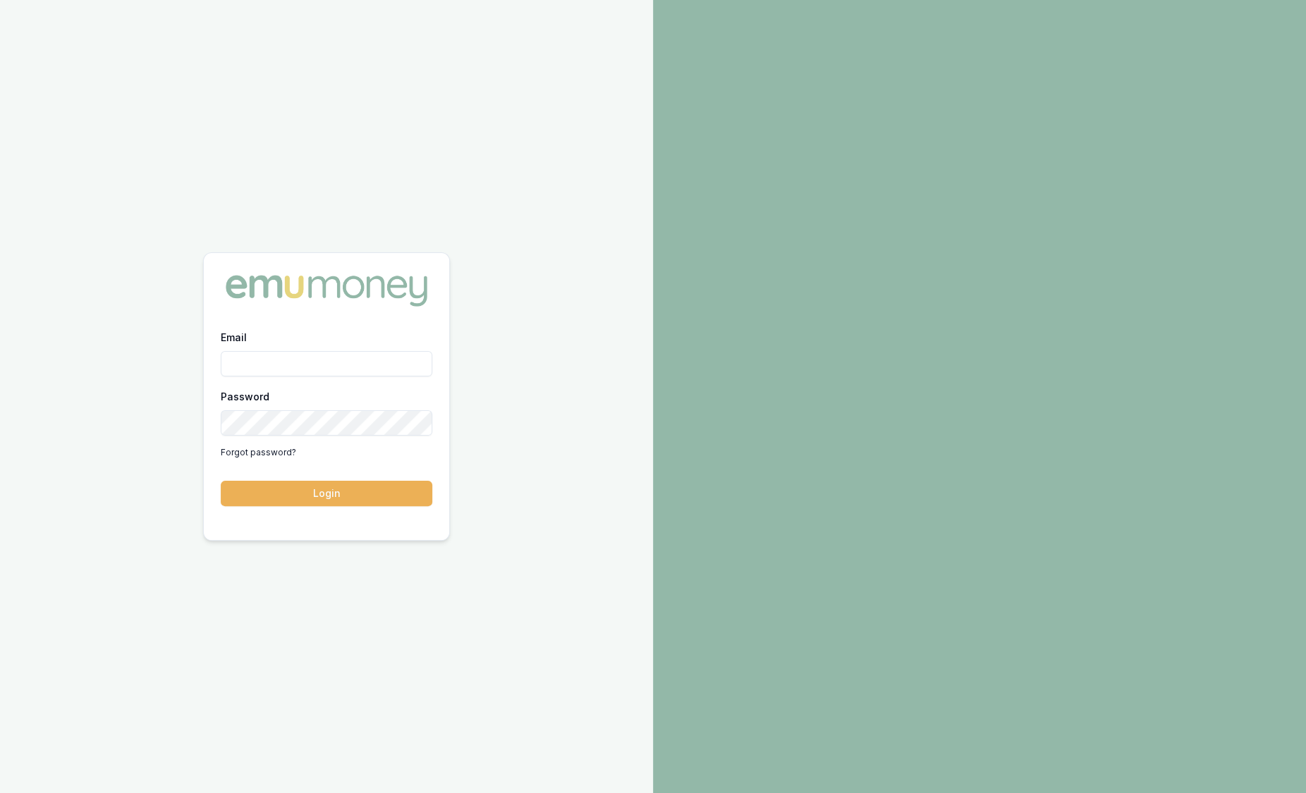
type input "[PERSON_NAME][EMAIL_ADDRESS][PERSON_NAME][DOMAIN_NAME]"
